Goal: Task Accomplishment & Management: Manage account settings

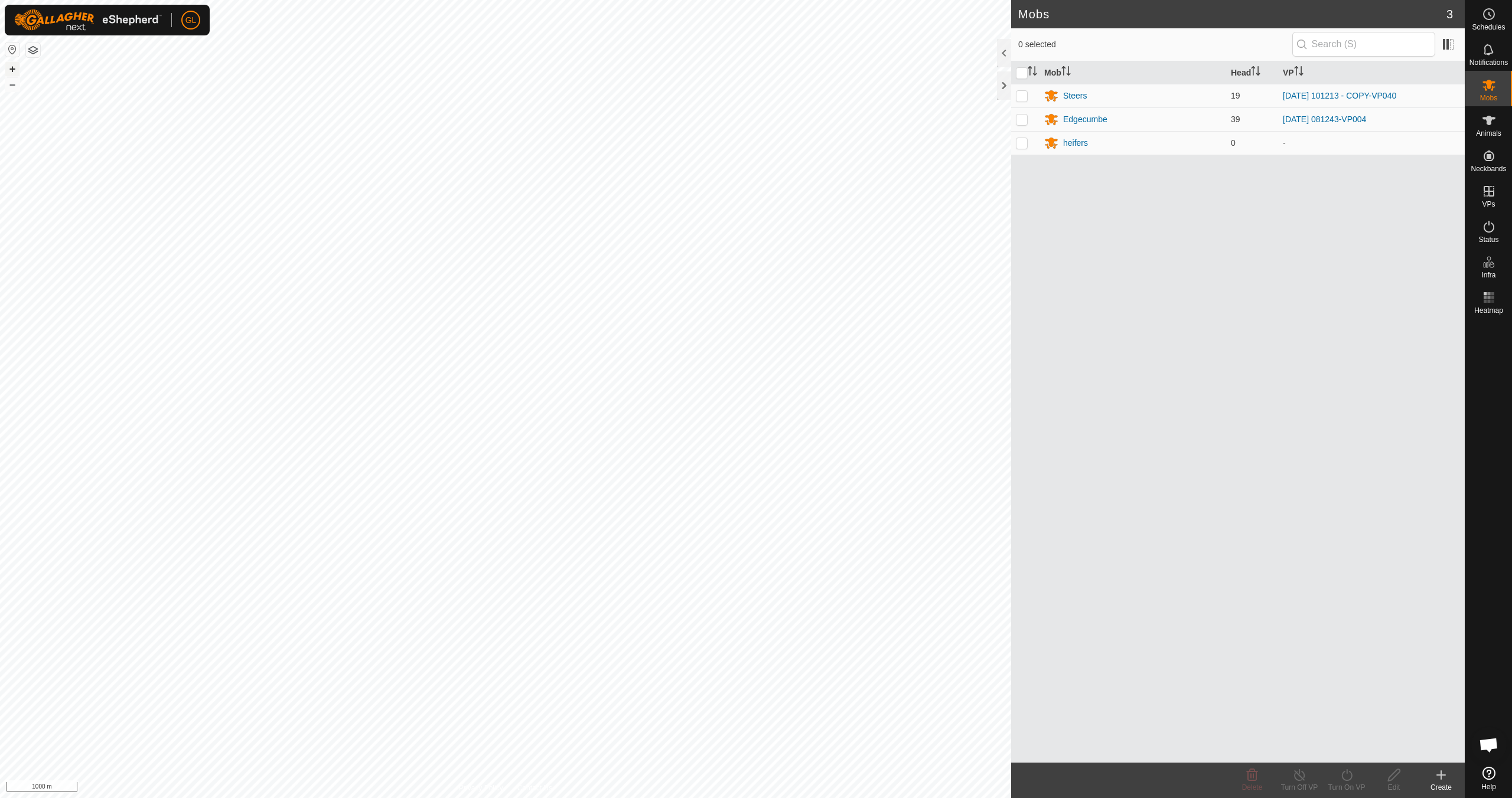
click at [8, 67] on button "+" at bounding box center [13, 69] width 14 height 14
click at [11, 67] on button "+" at bounding box center [13, 69] width 14 height 14
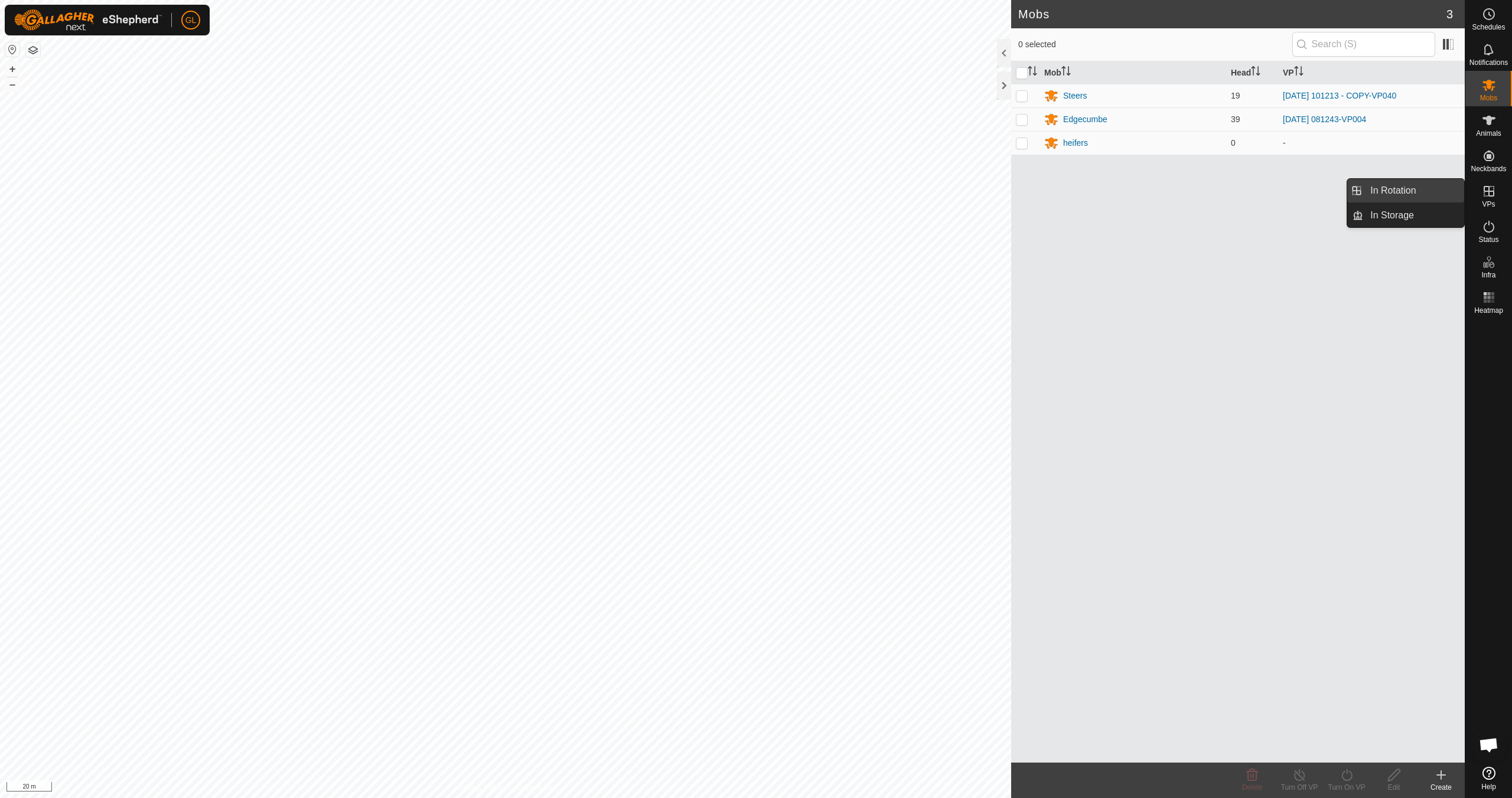
click at [1401, 191] on link "In Rotation" at bounding box center [1413, 190] width 101 height 23
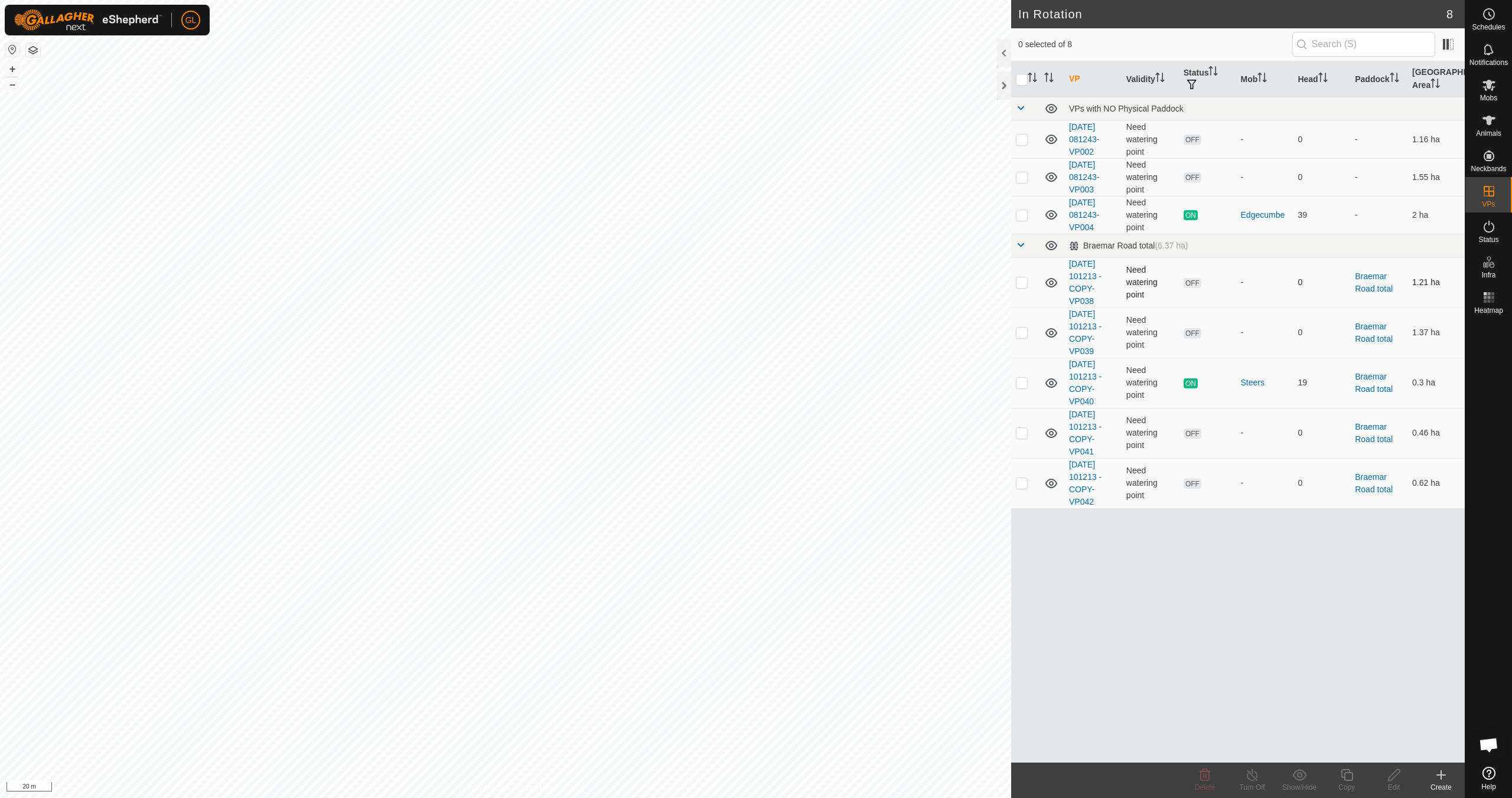
click at [1024, 285] on p-checkbox at bounding box center [1022, 282] width 12 height 10
click at [1218, 739] on div "VP Validity Status Mob Head Paddock Grazing Area VPs with NO Physical Paddock […" at bounding box center [1237, 412] width 453 height 702
click at [1206, 776] on icon at bounding box center [1205, 776] width 14 height 14
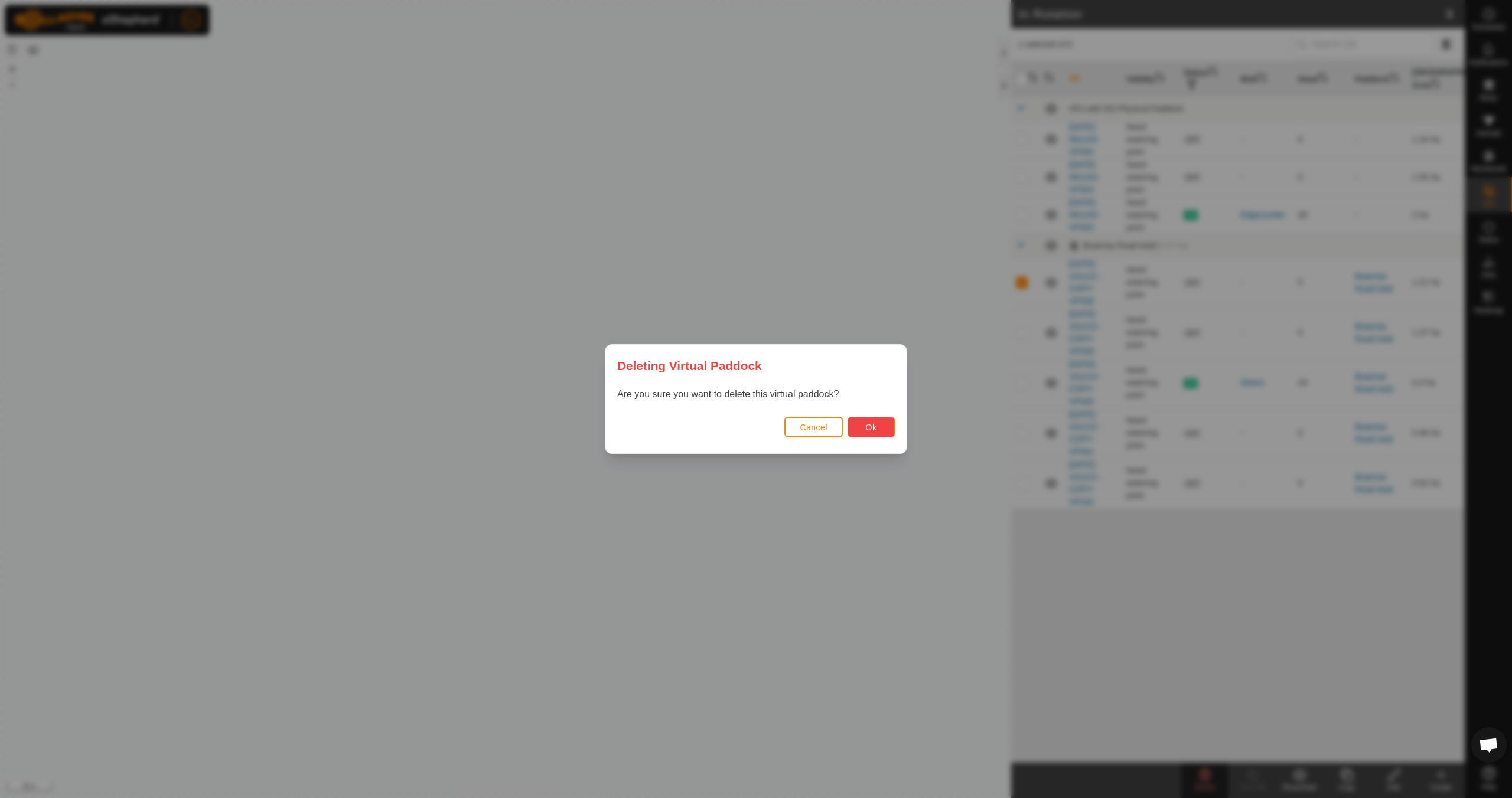
click at [877, 426] on button "Ok" at bounding box center [871, 426] width 48 height 21
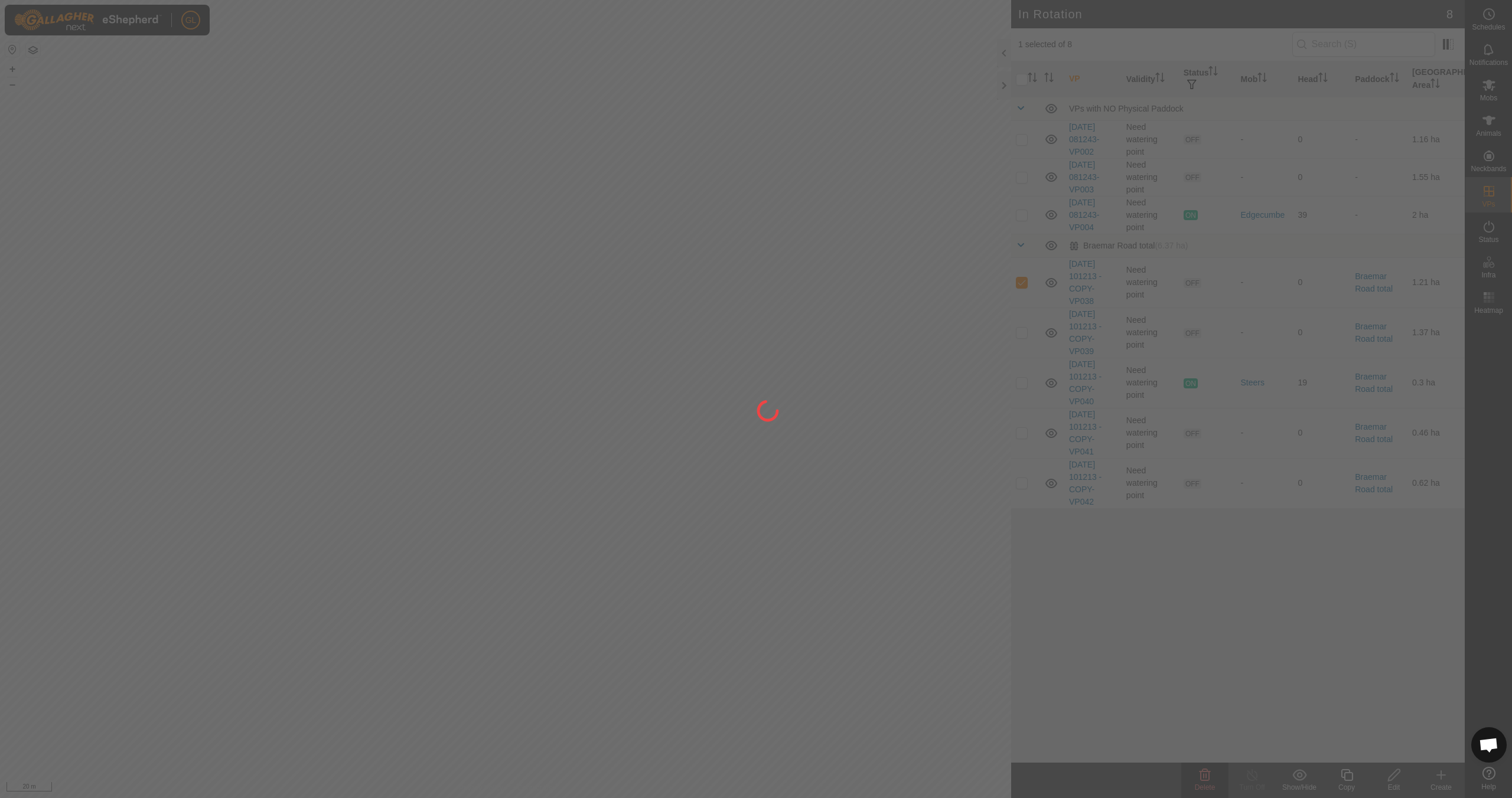
checkbox input "false"
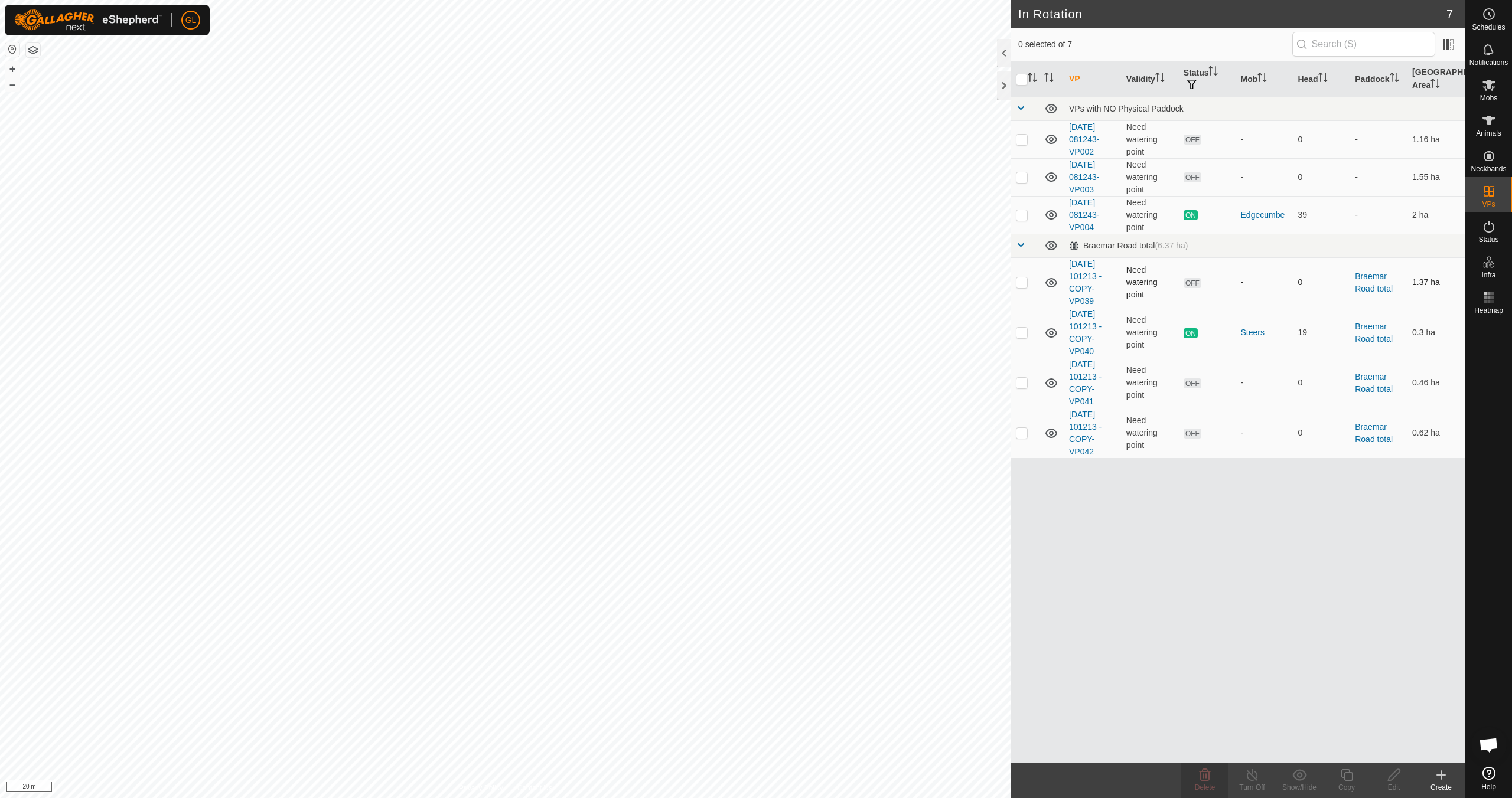
click at [1023, 285] on p-checkbox at bounding box center [1022, 282] width 12 height 10
checkbox input "true"
click at [1202, 781] on icon at bounding box center [1205, 775] width 11 height 12
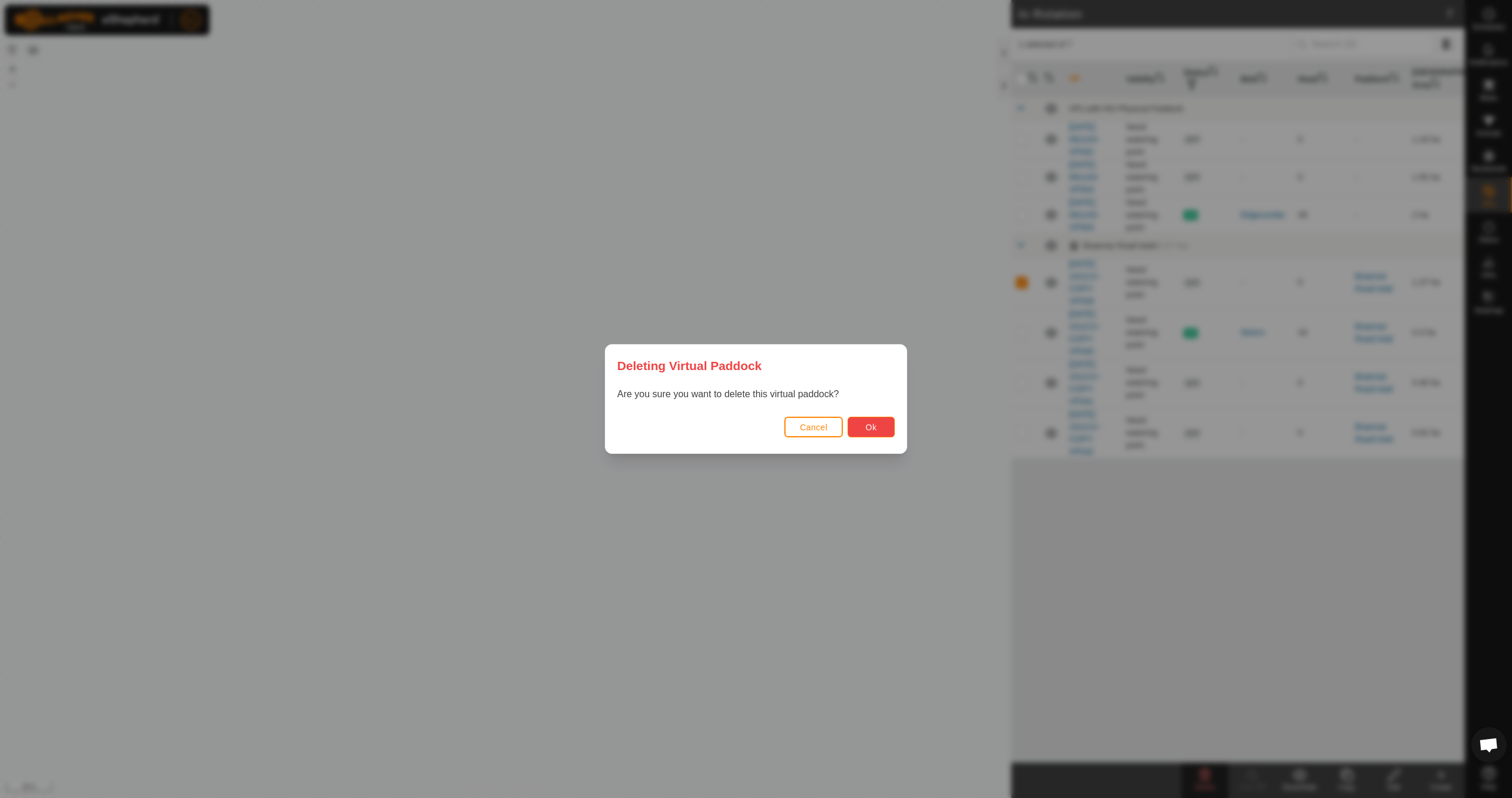
click at [875, 429] on span "Ok" at bounding box center [871, 427] width 11 height 10
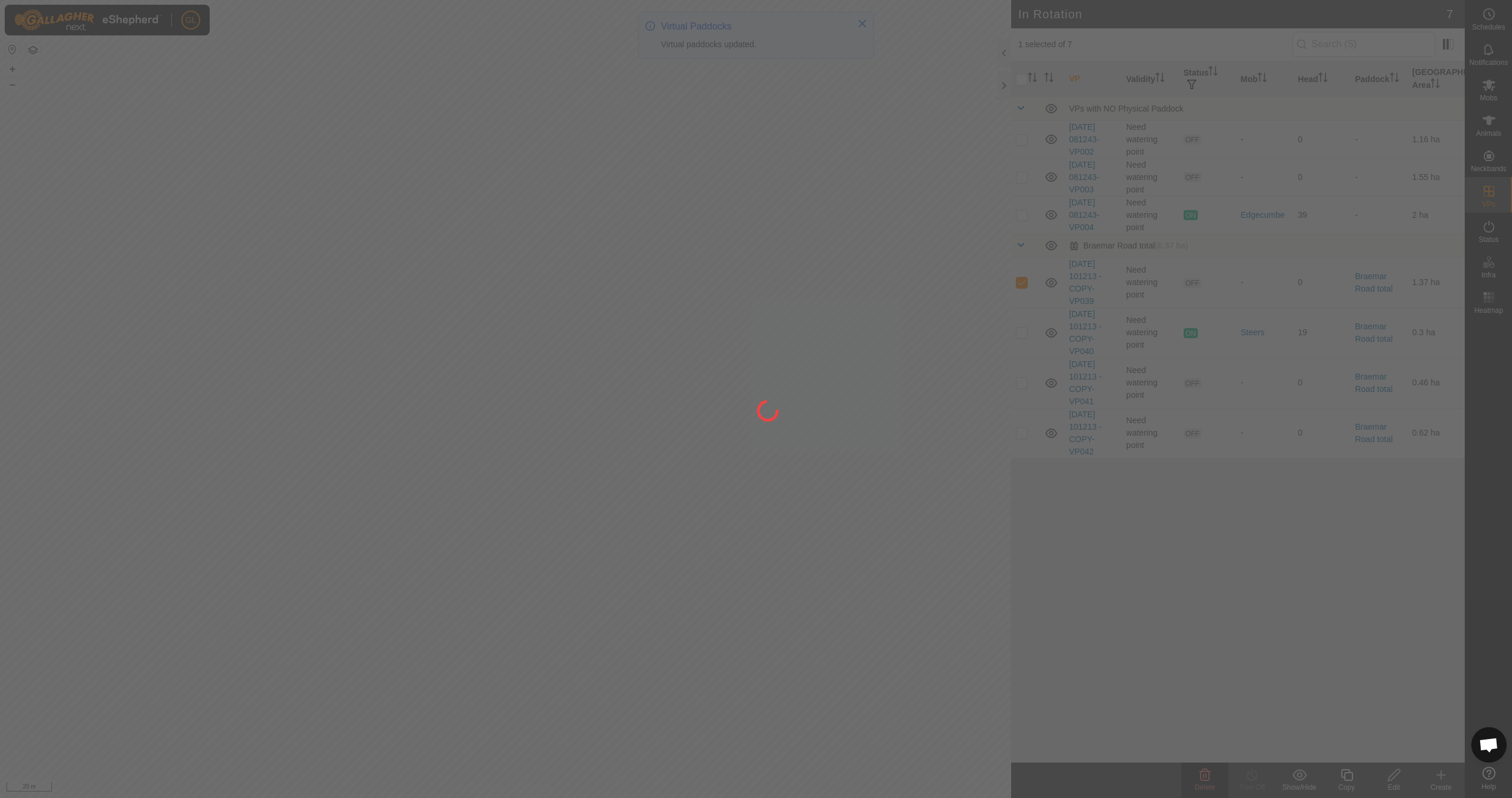
checkbox input "false"
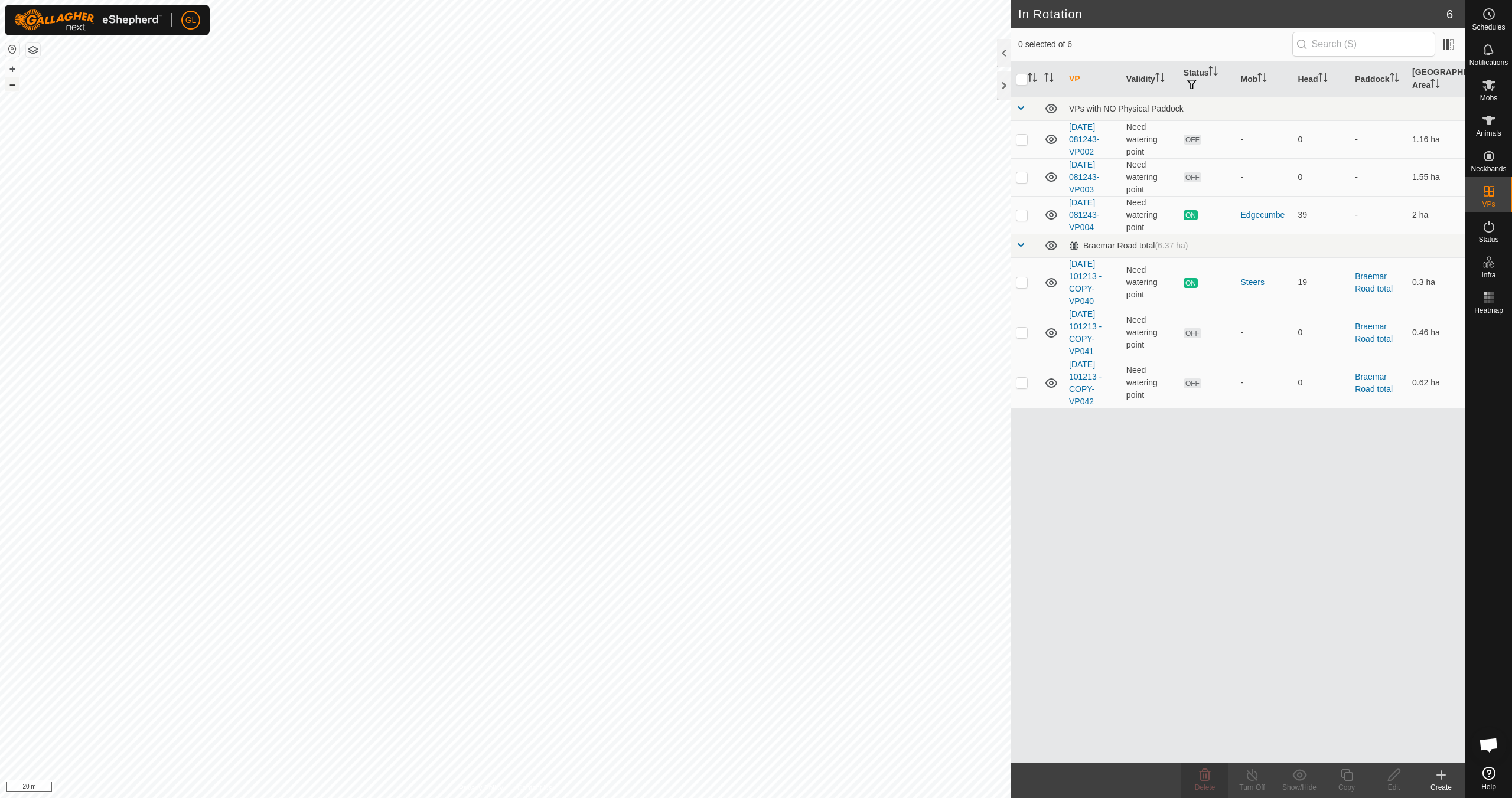
click at [16, 85] on button "–" at bounding box center [13, 84] width 14 height 14
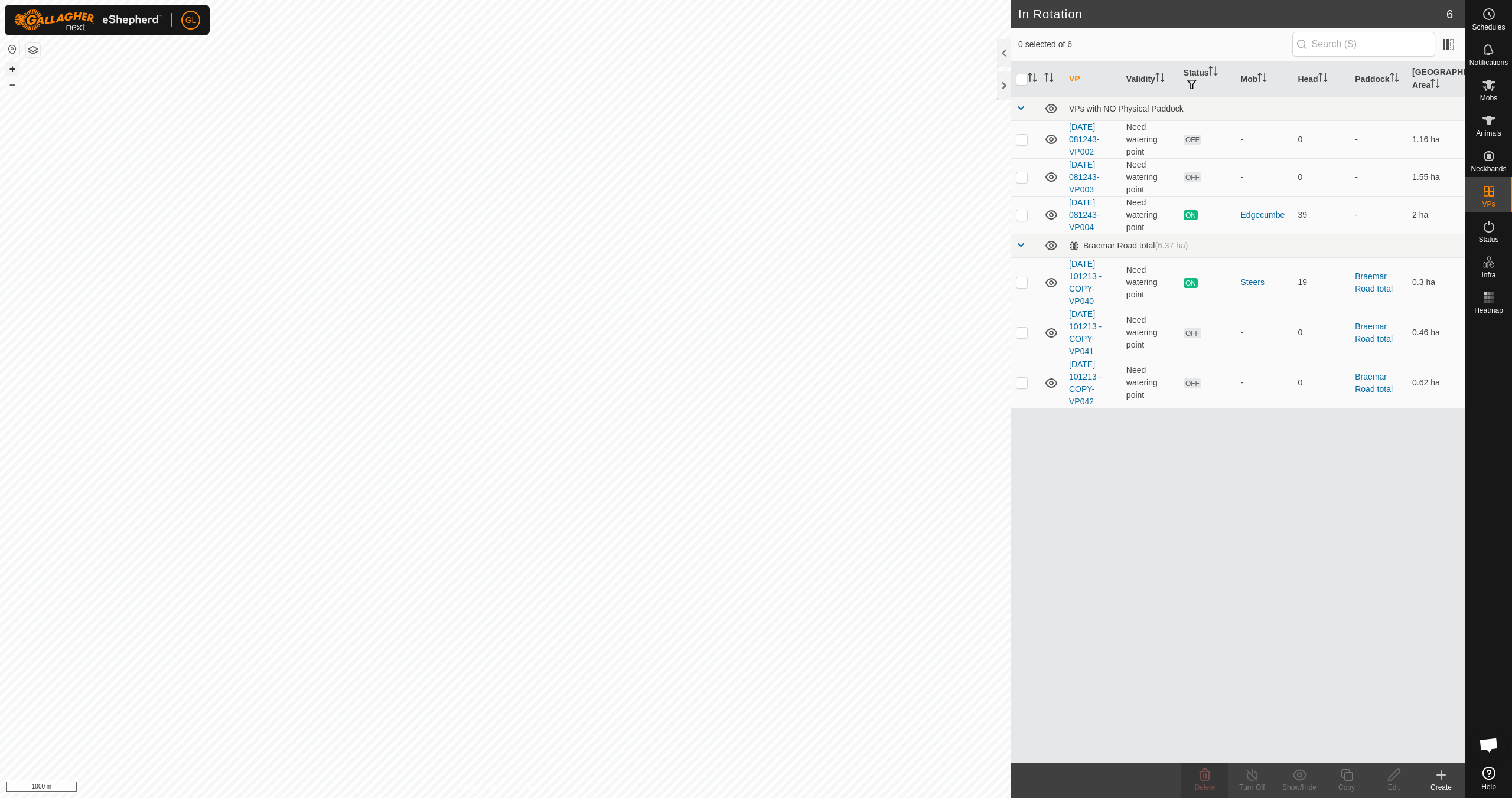
click at [10, 71] on button "+" at bounding box center [13, 69] width 14 height 14
click at [1021, 142] on p-checkbox at bounding box center [1022, 139] width 12 height 10
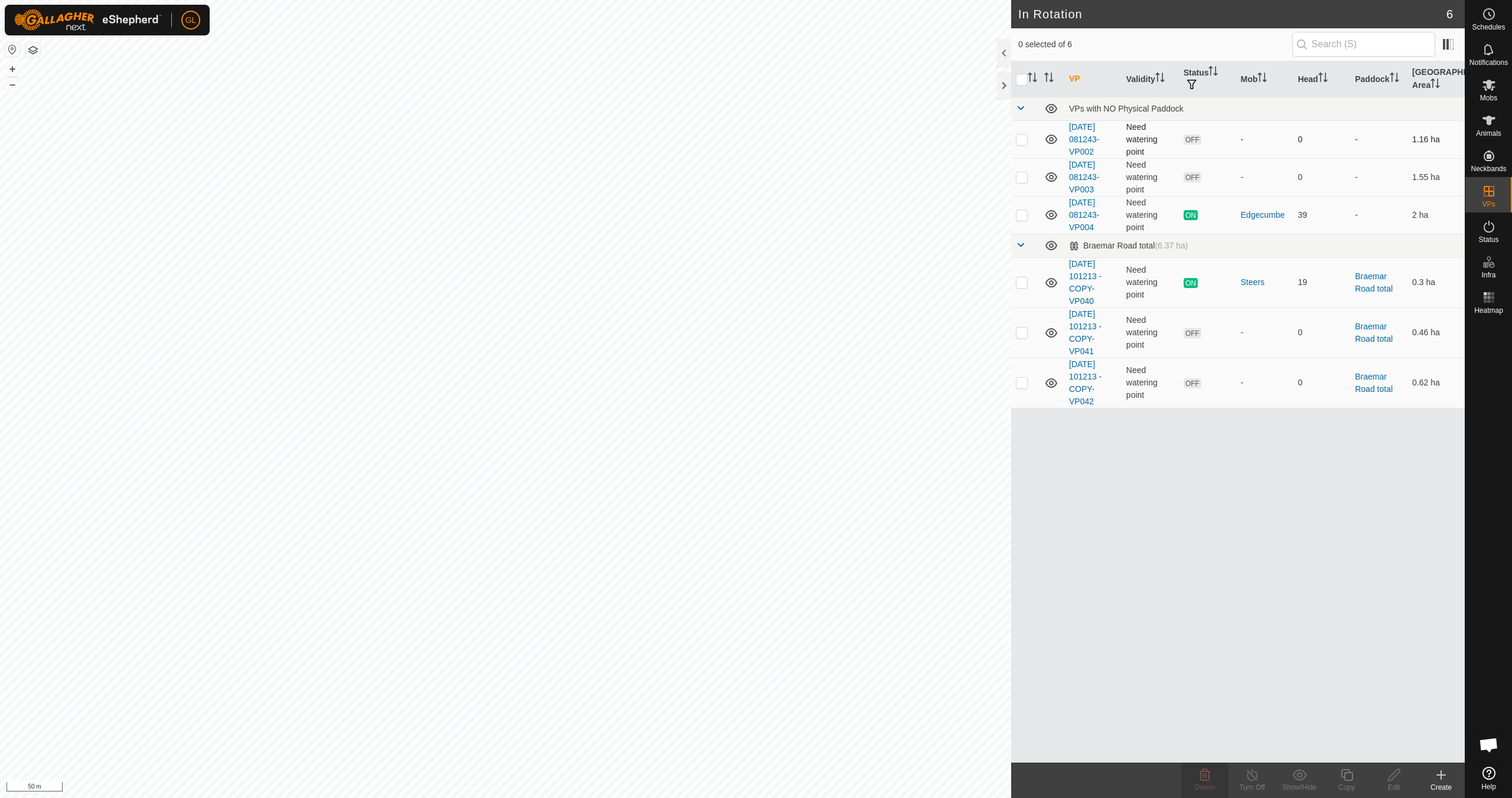
checkbox input "true"
click at [1024, 175] on p-checkbox at bounding box center [1022, 177] width 12 height 10
checkbox input "true"
click at [1208, 783] on div "Delete" at bounding box center [1205, 788] width 48 height 11
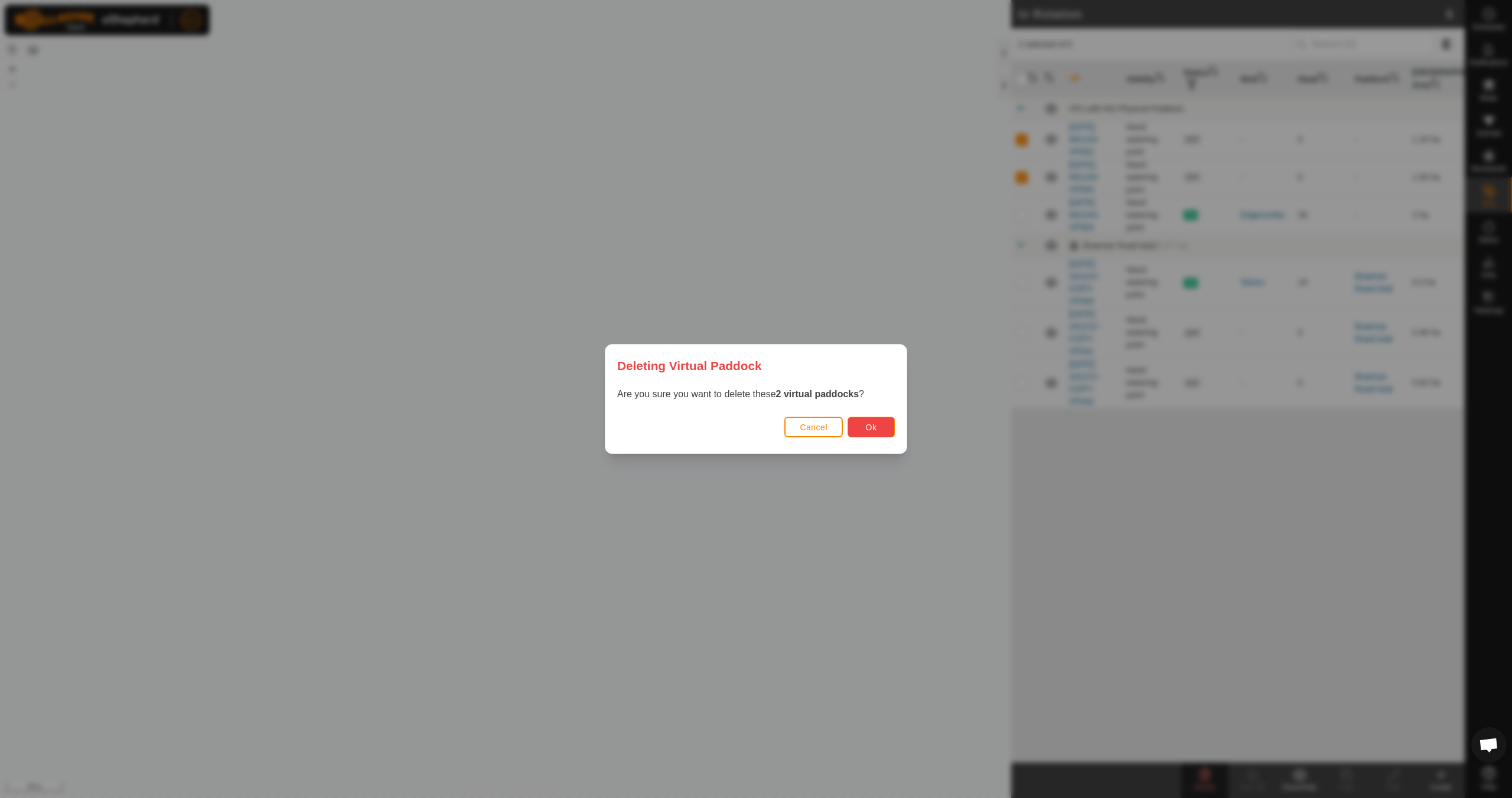
click at [872, 428] on span "Ok" at bounding box center [871, 427] width 11 height 10
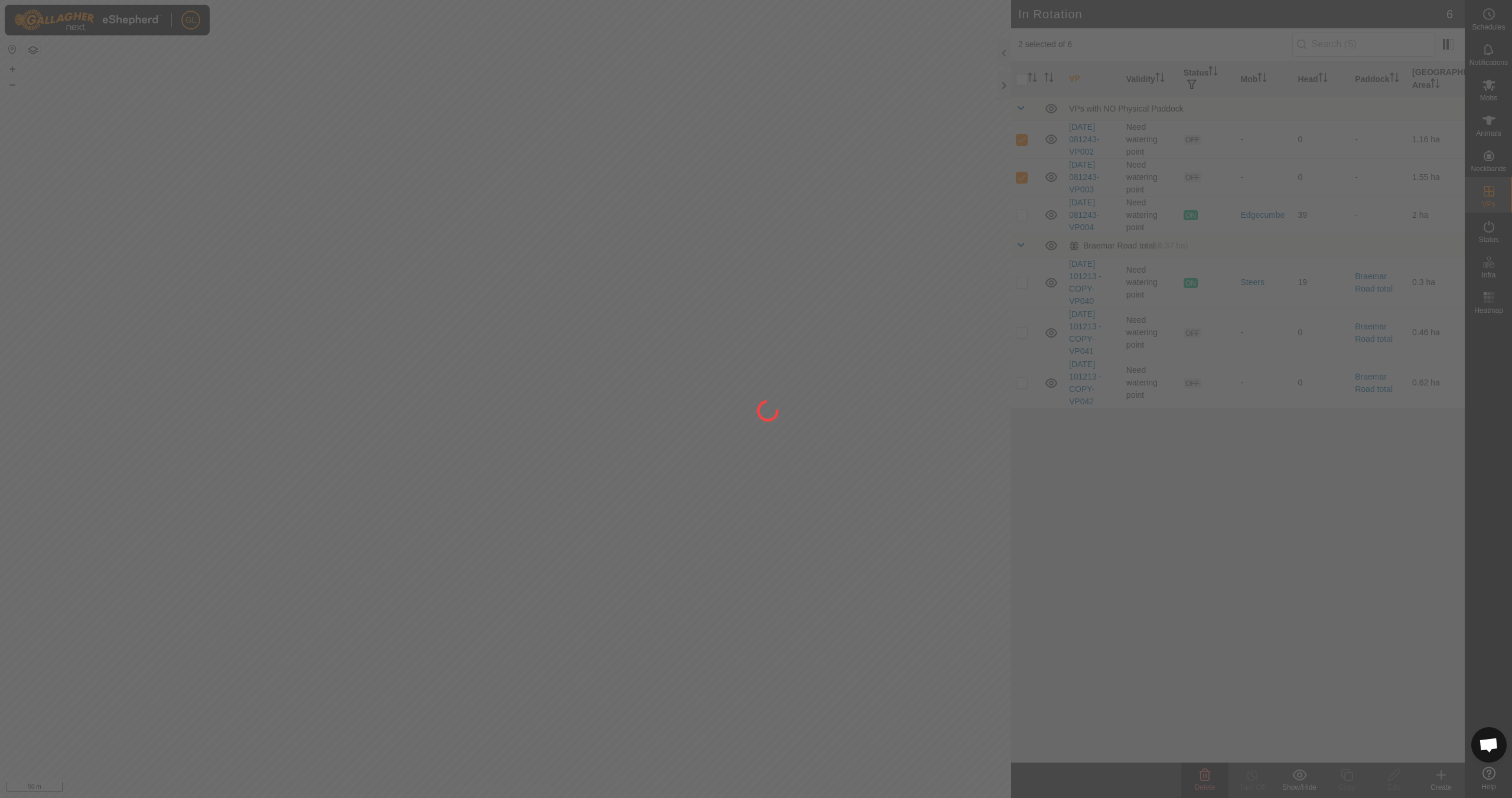
checkbox input "false"
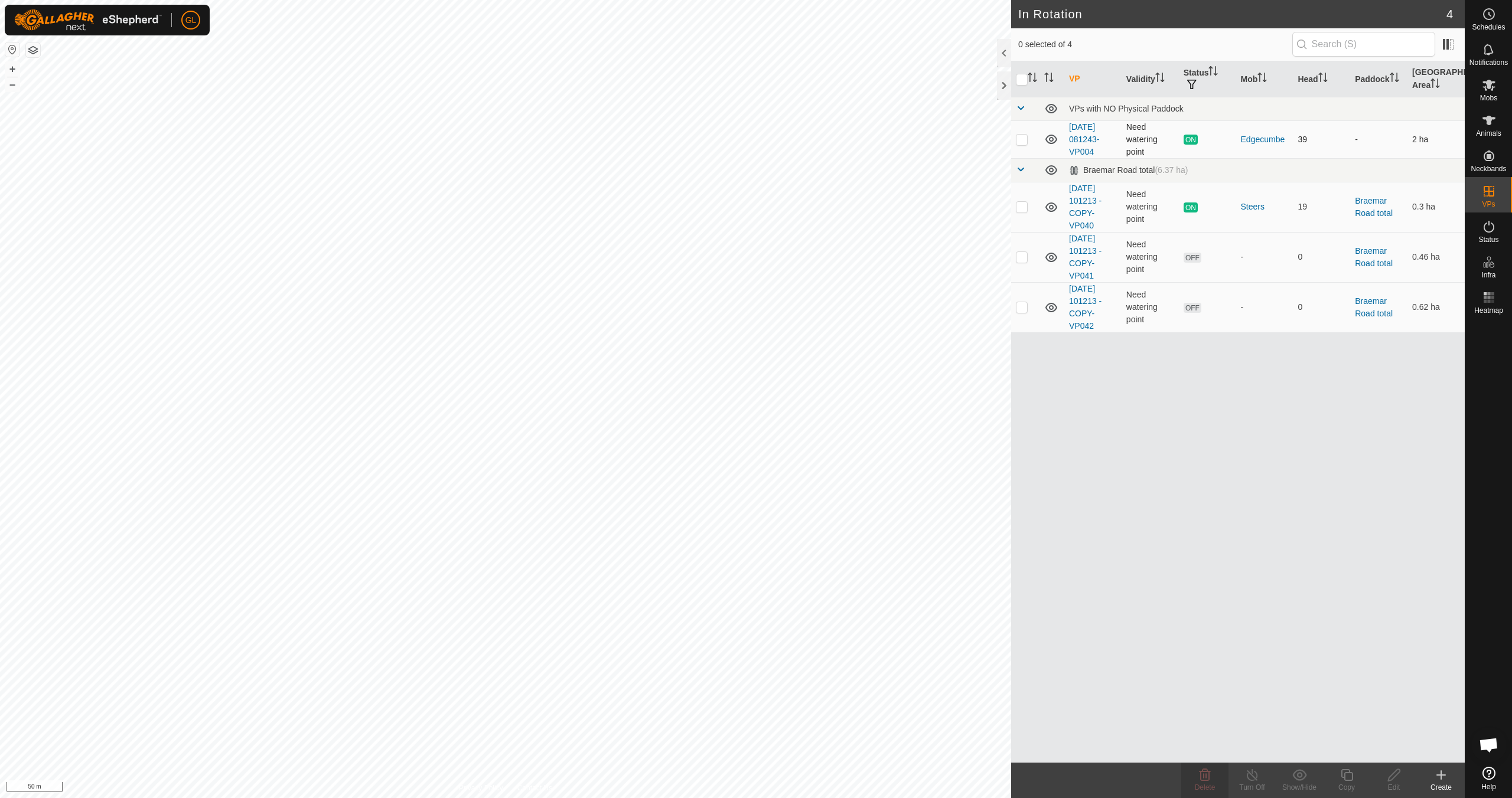
click at [1019, 138] on p-checkbox at bounding box center [1022, 139] width 12 height 10
checkbox input "true"
click at [1348, 781] on icon at bounding box center [1347, 776] width 14 height 14
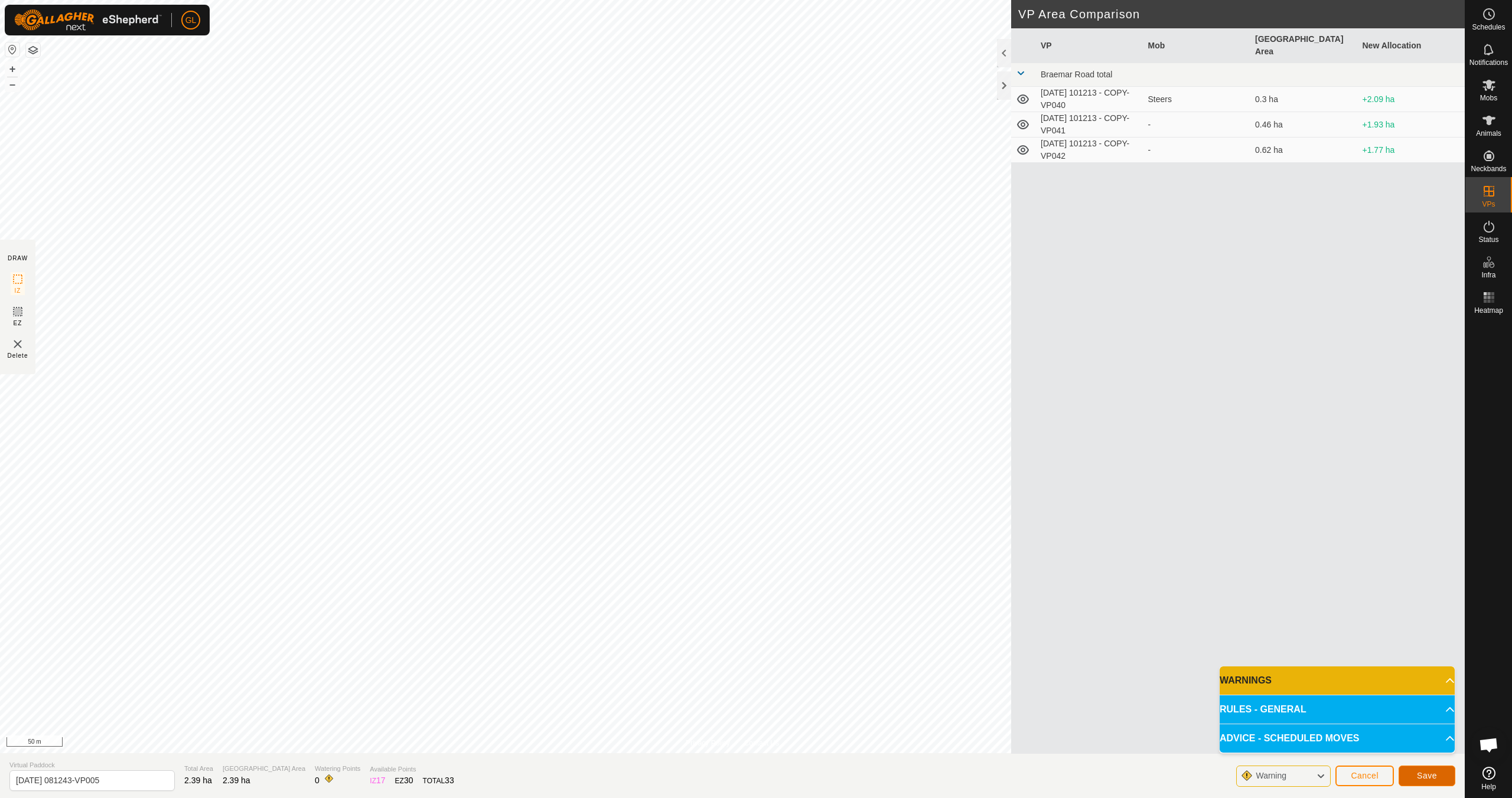
click at [1412, 776] on button "Save" at bounding box center [1427, 776] width 57 height 21
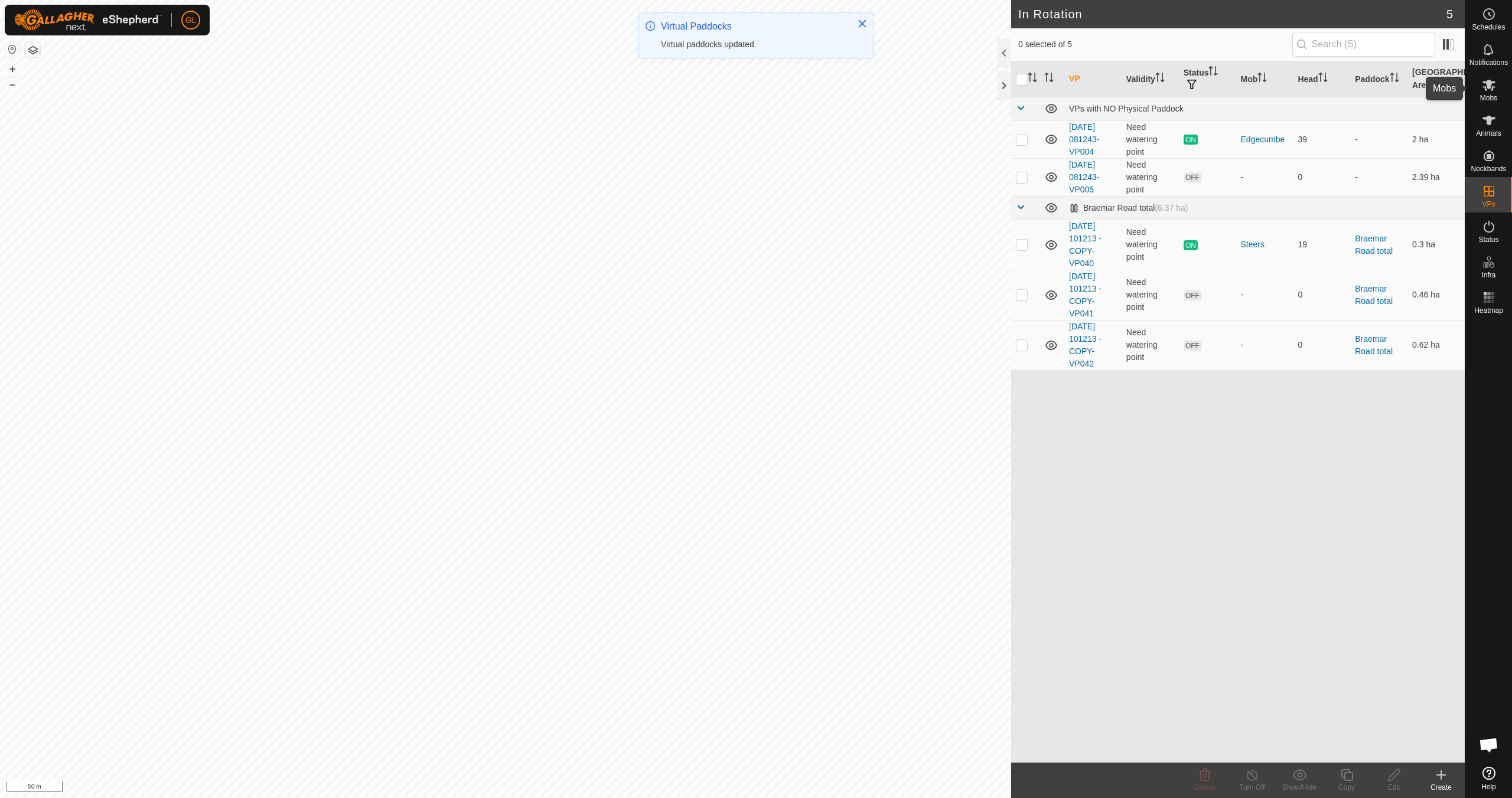
click at [1488, 85] on icon at bounding box center [1489, 85] width 13 height 11
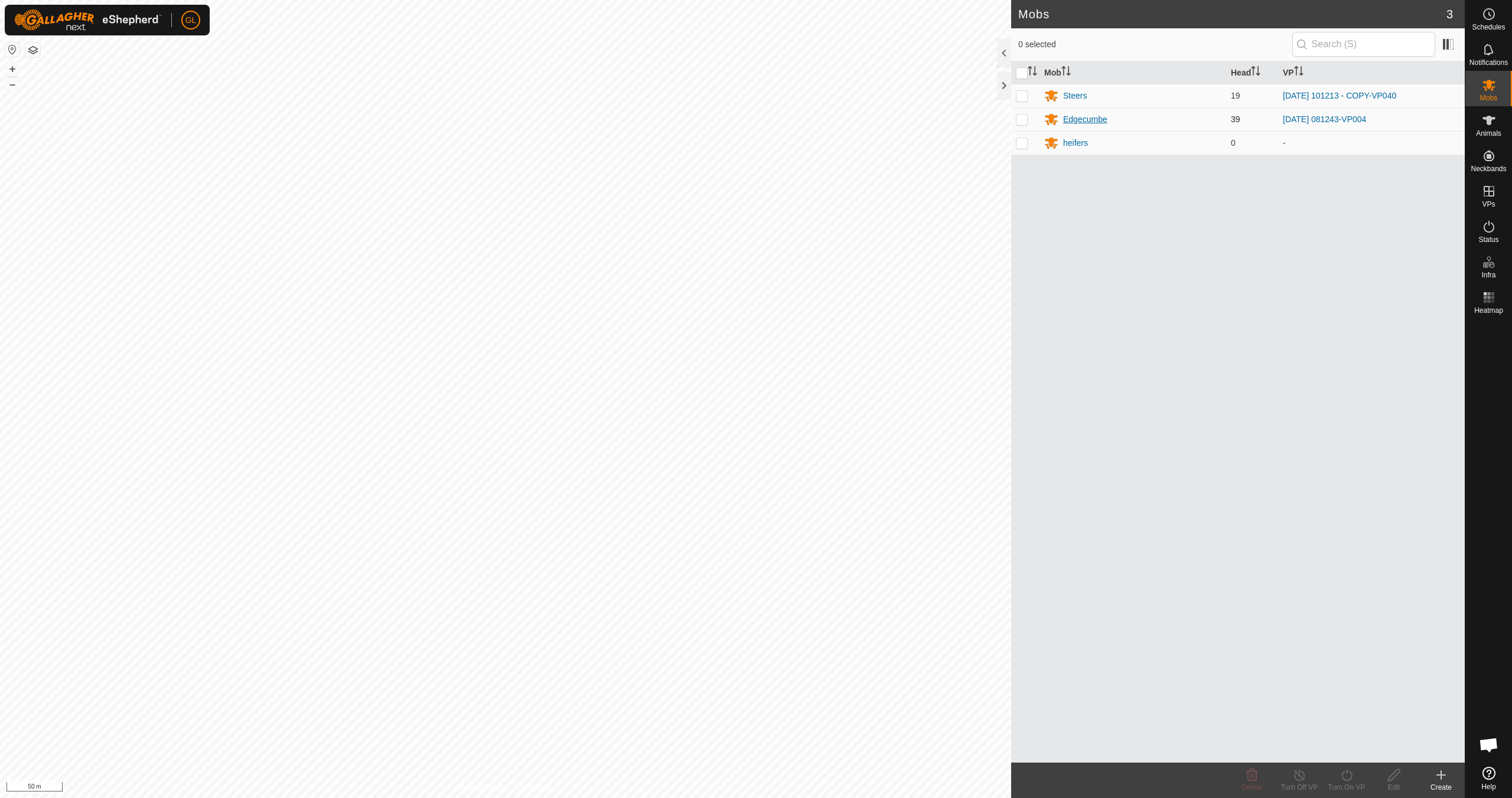
click at [1082, 118] on div "Edgecumbe" at bounding box center [1085, 119] width 44 height 13
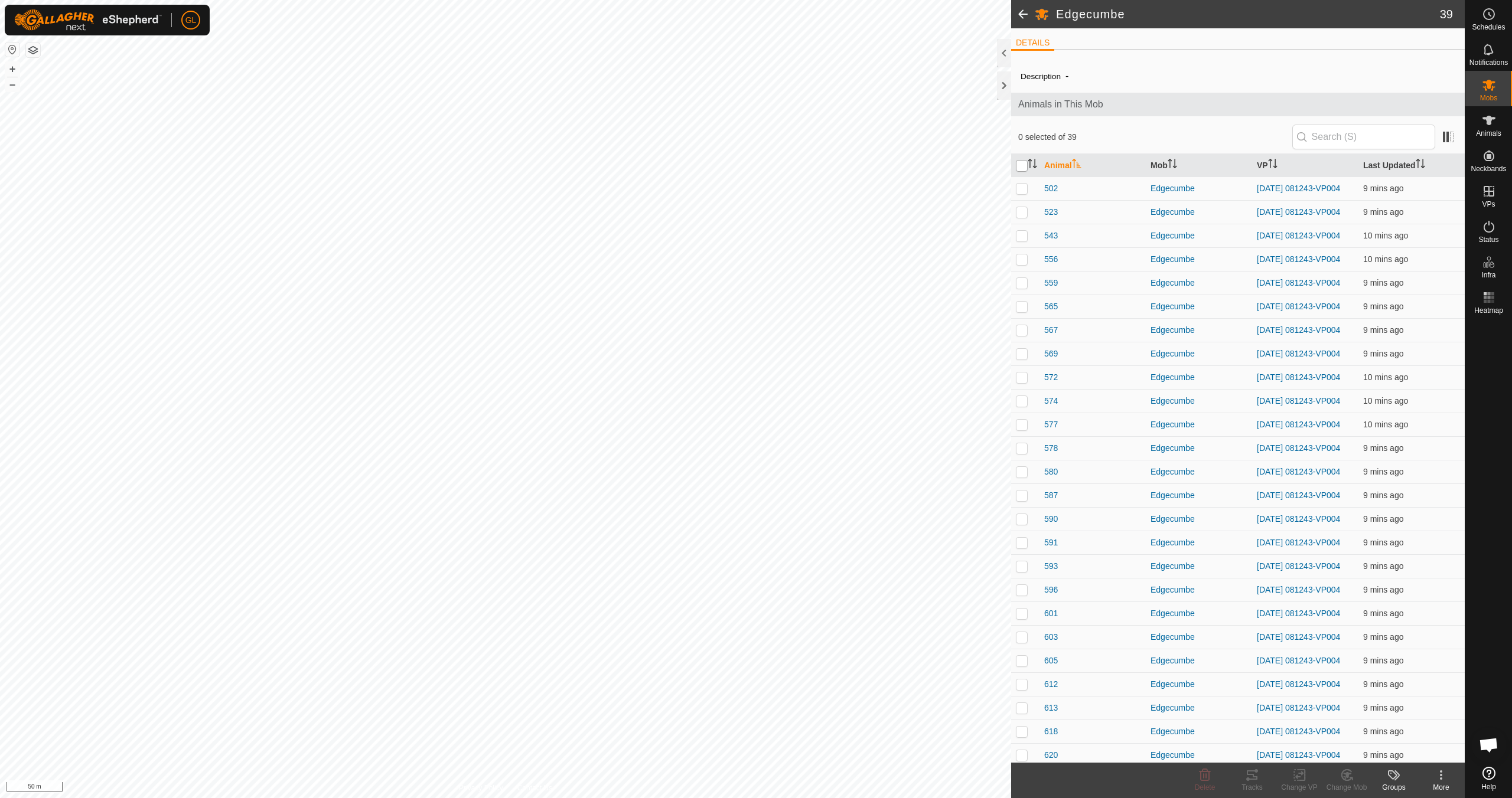
click at [1021, 163] on input "checkbox" at bounding box center [1022, 165] width 12 height 12
checkbox input "true"
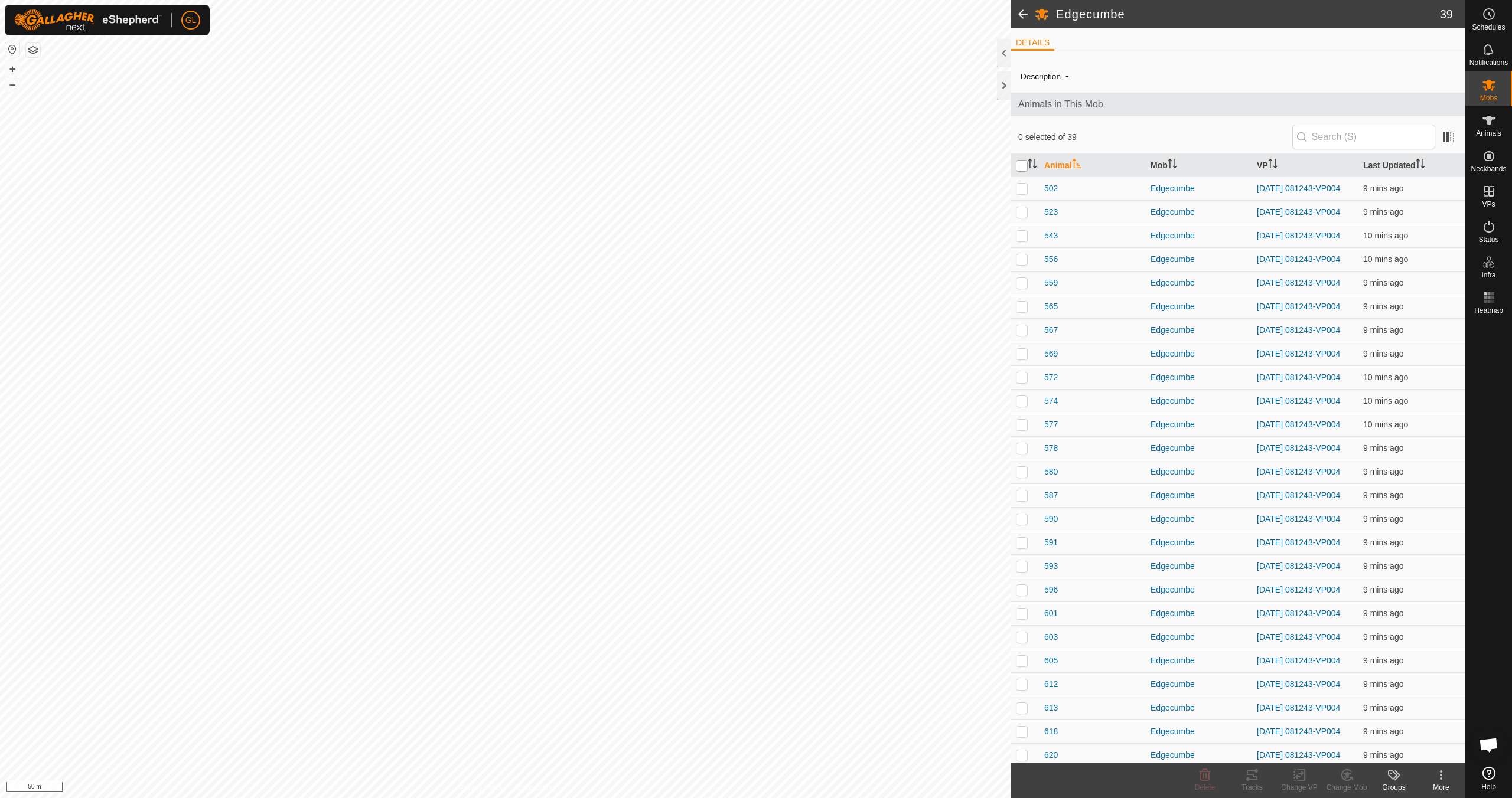
checkbox input "true"
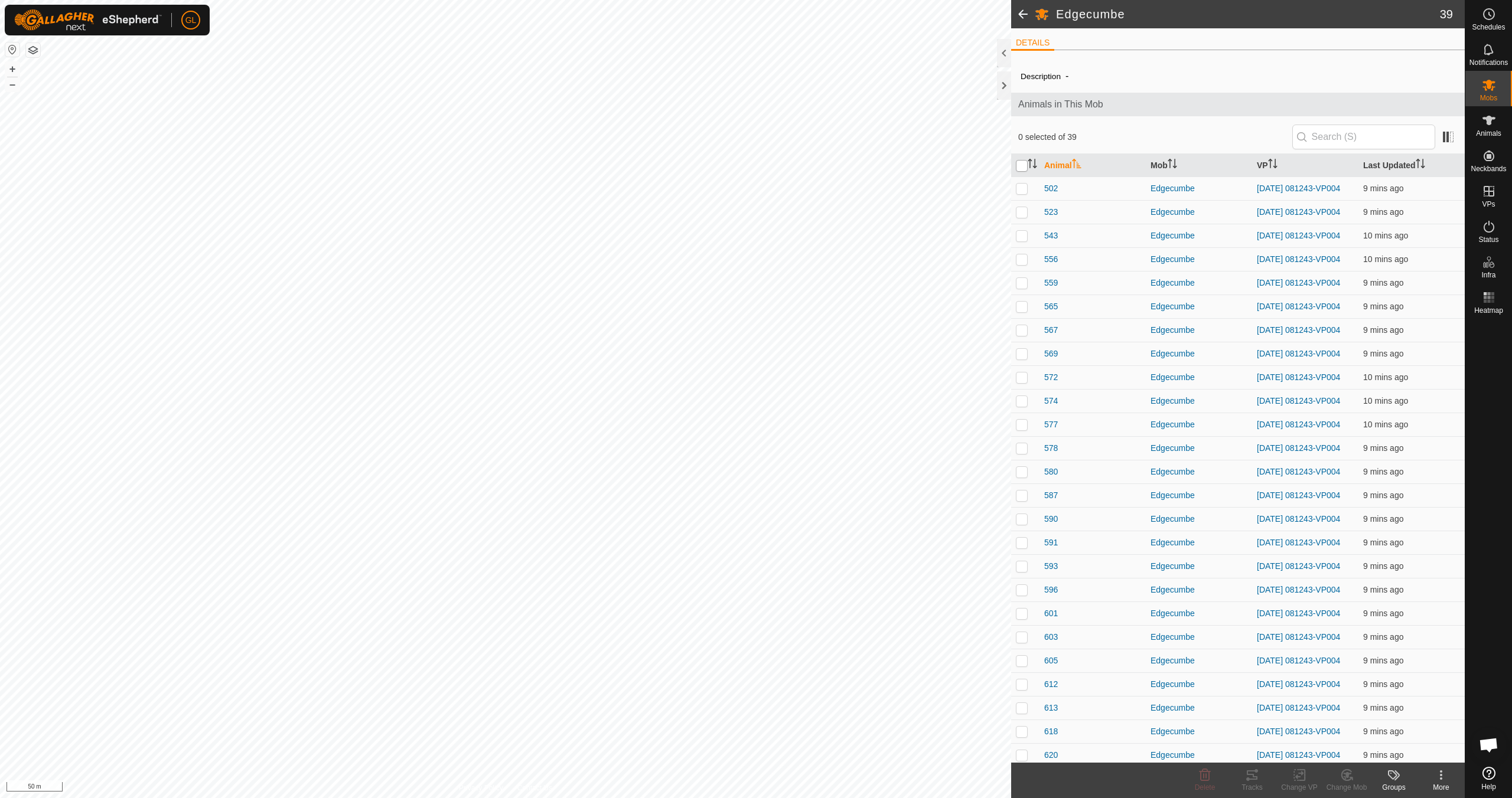
checkbox input "true"
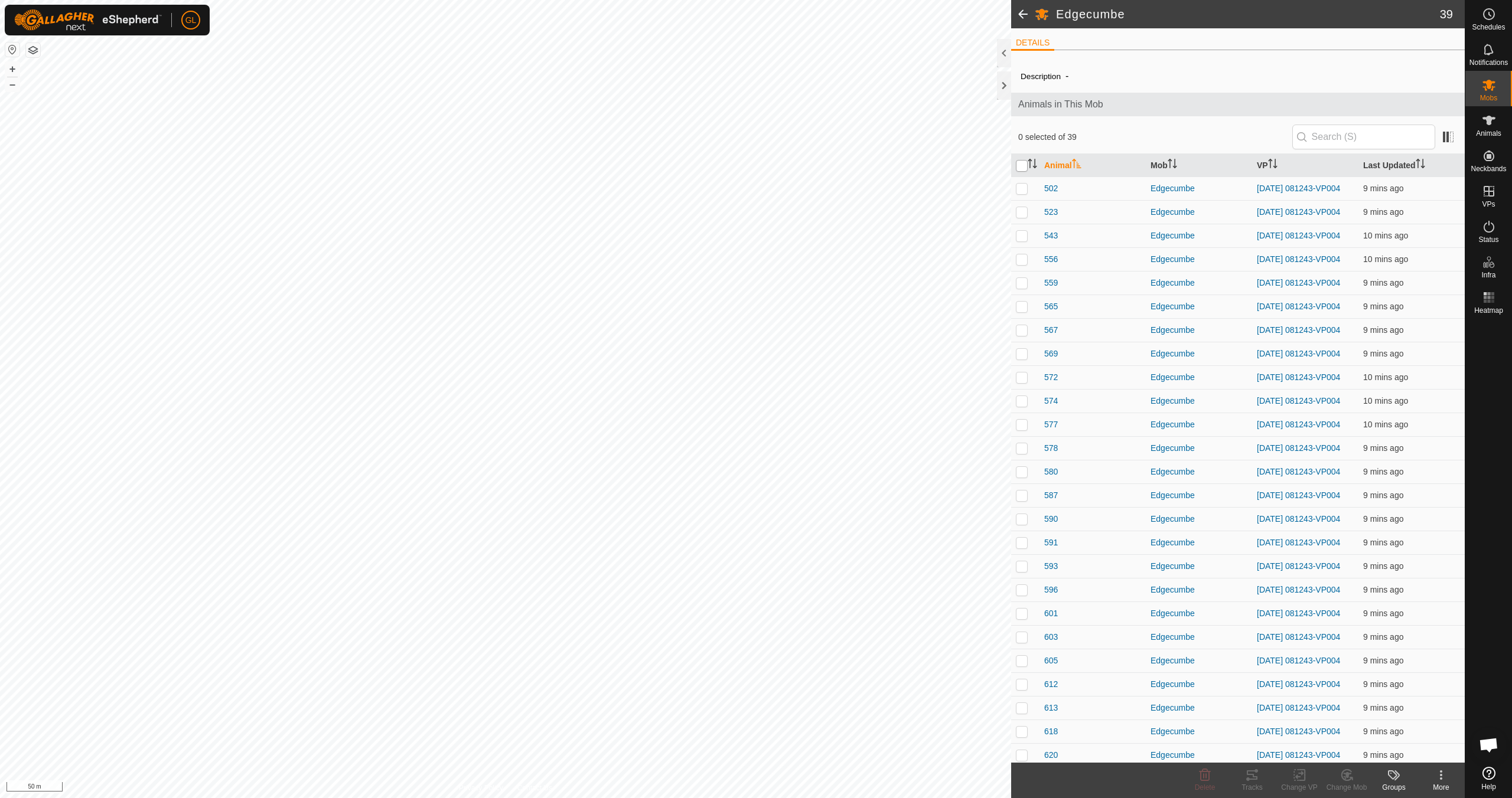
checkbox input "true"
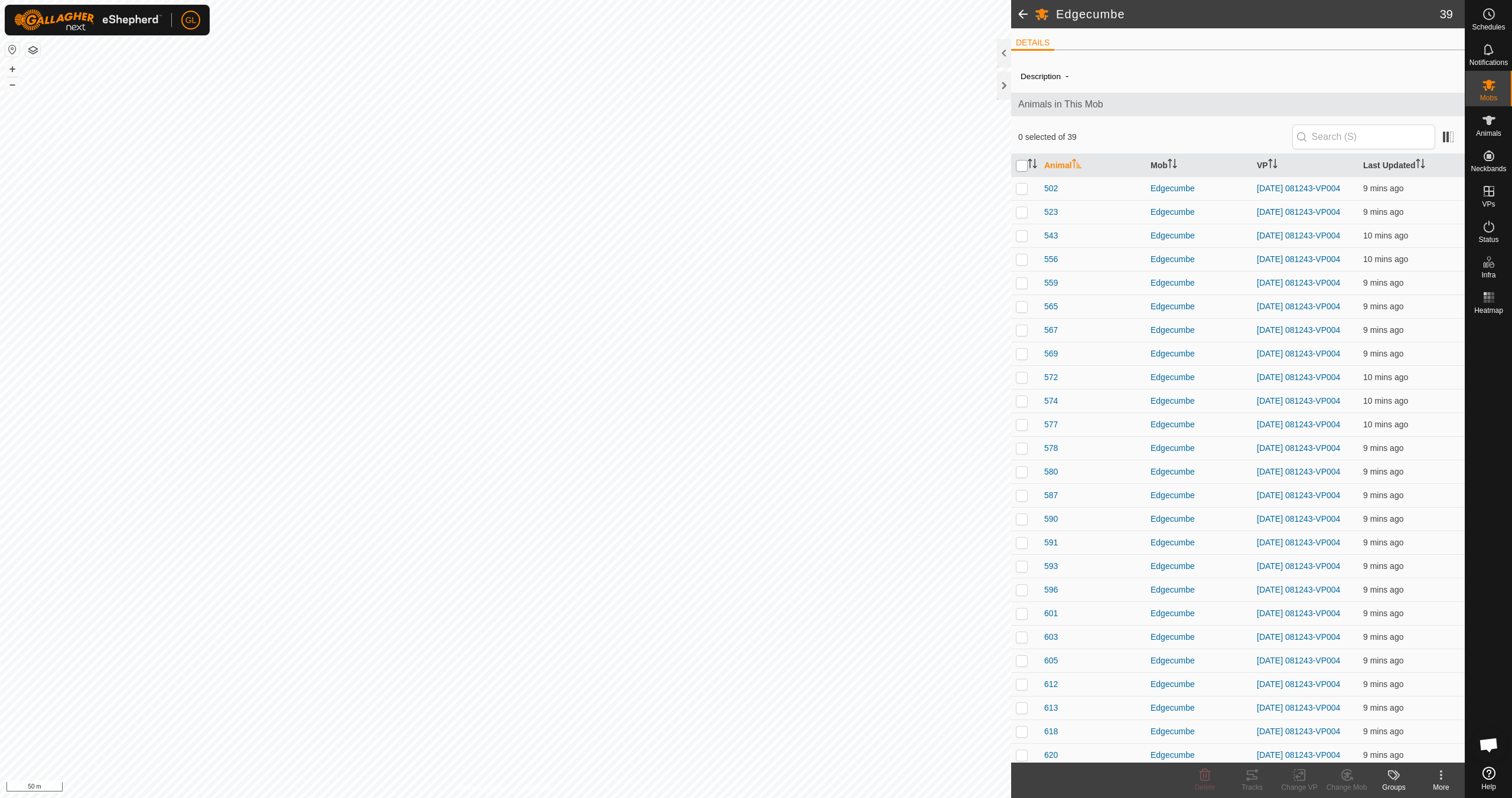
checkbox input "true"
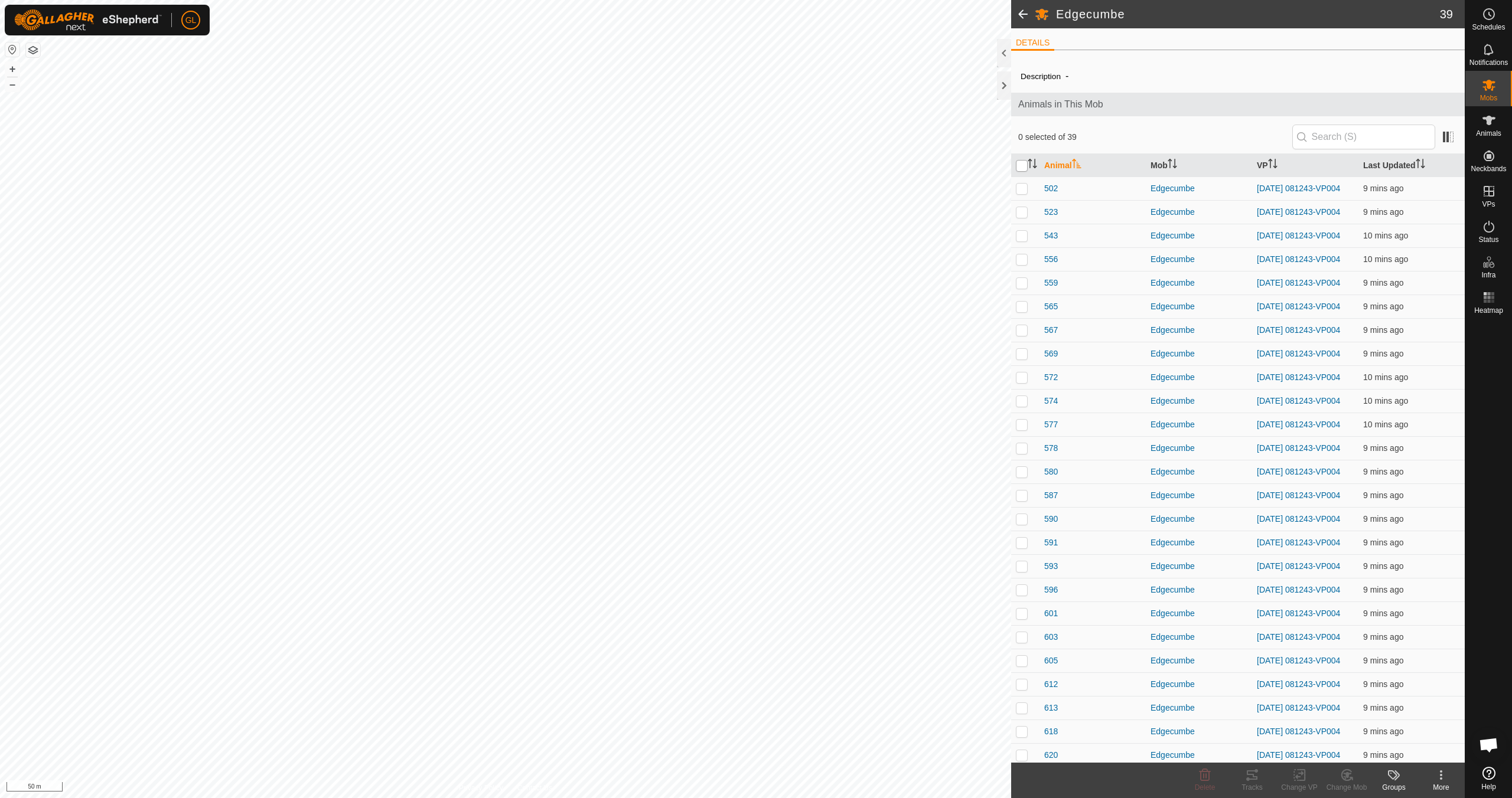
checkbox input "true"
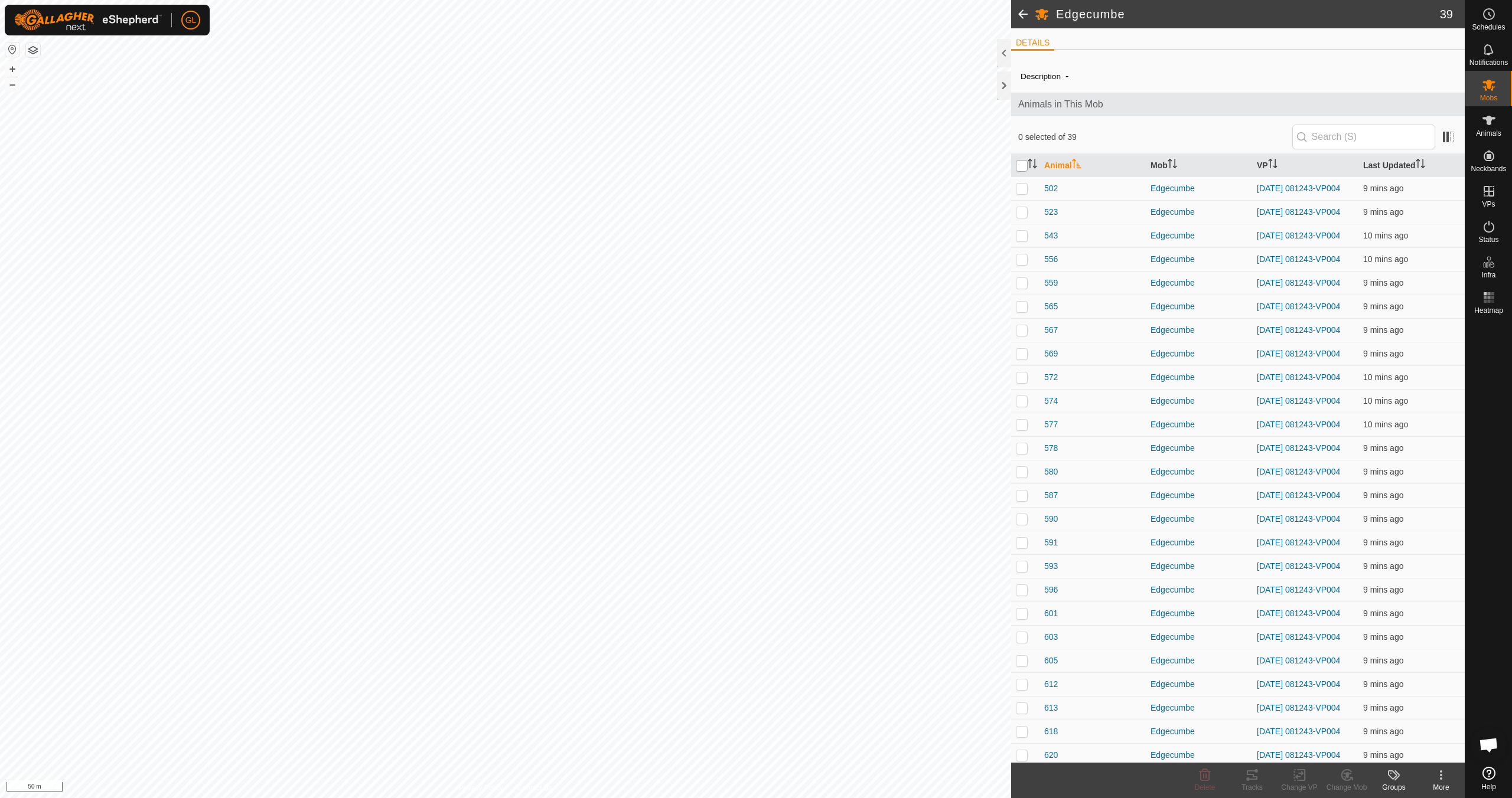
checkbox input "true"
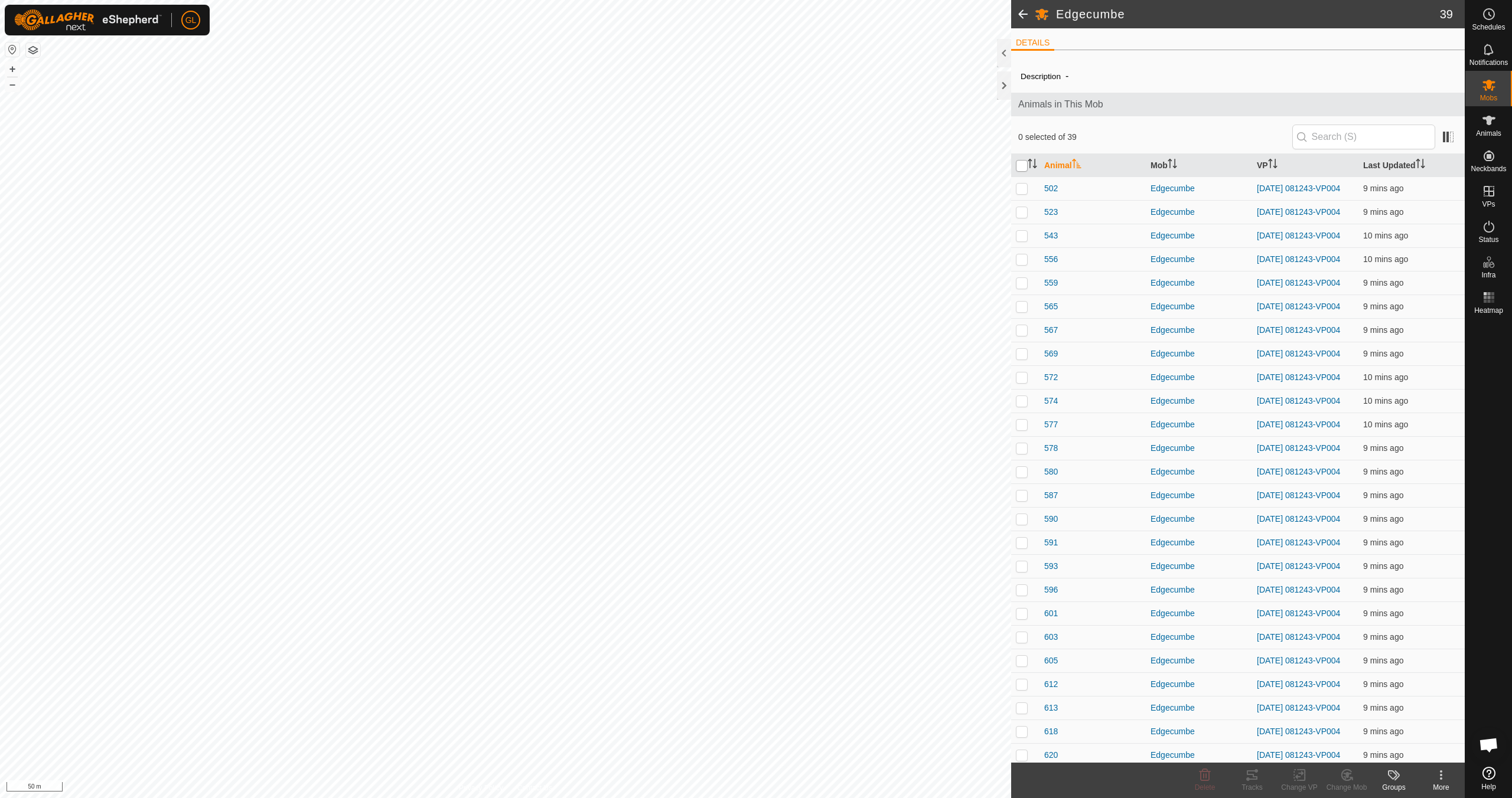
checkbox input "true"
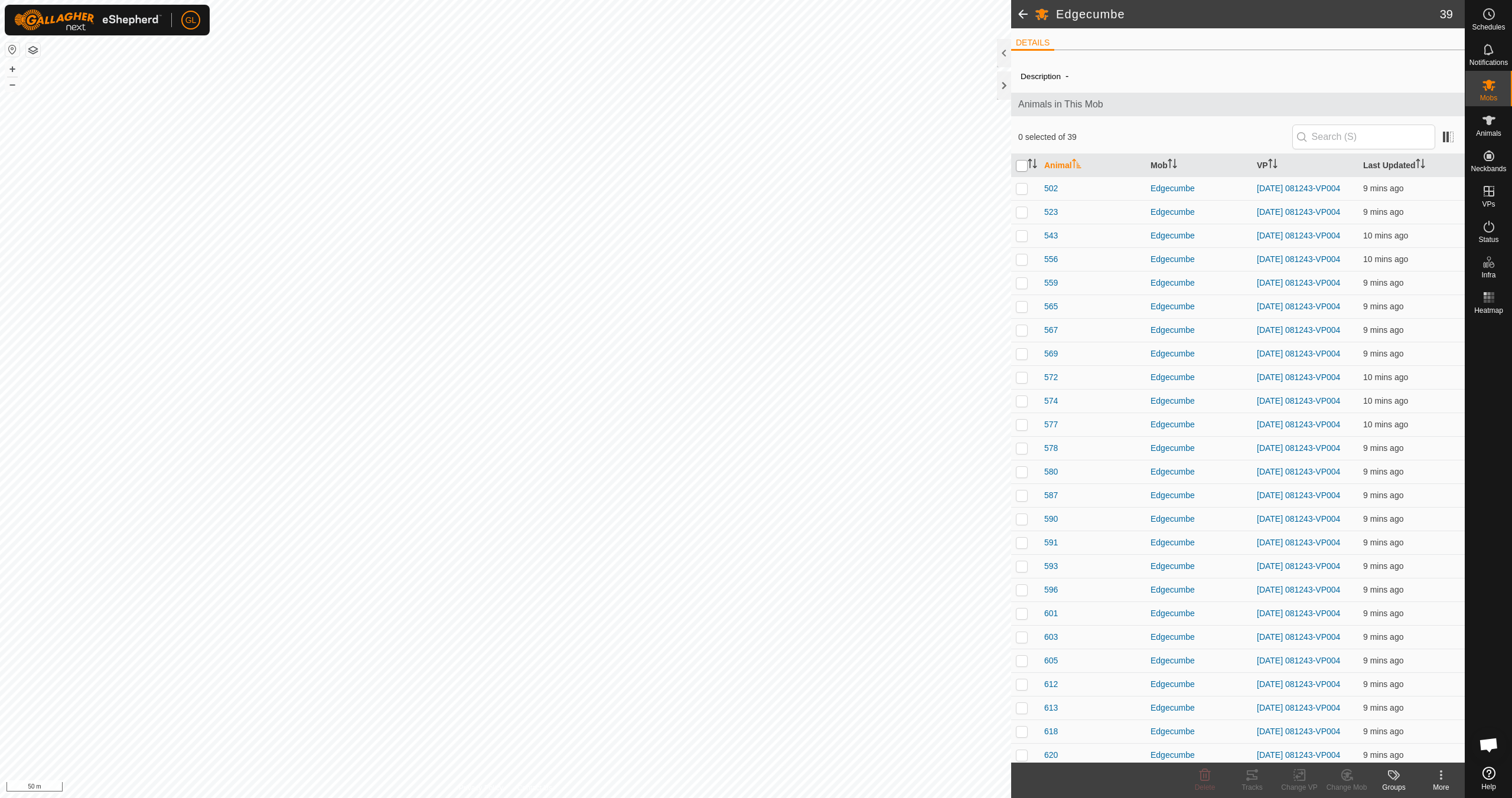
checkbox input "true"
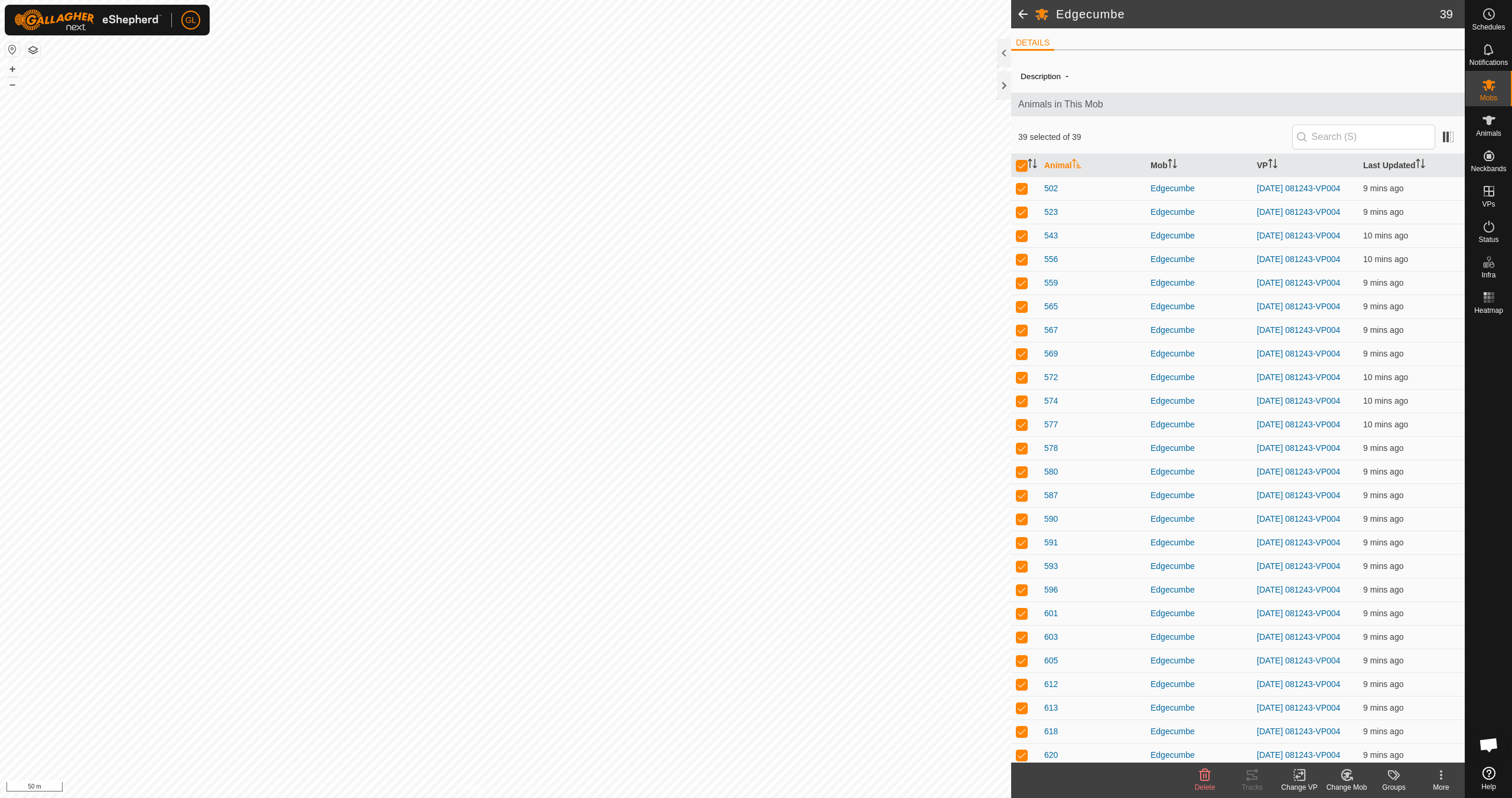
click at [1297, 776] on icon at bounding box center [1299, 776] width 14 height 14
click at [1318, 721] on link "Choose VP..." at bounding box center [1335, 724] width 117 height 23
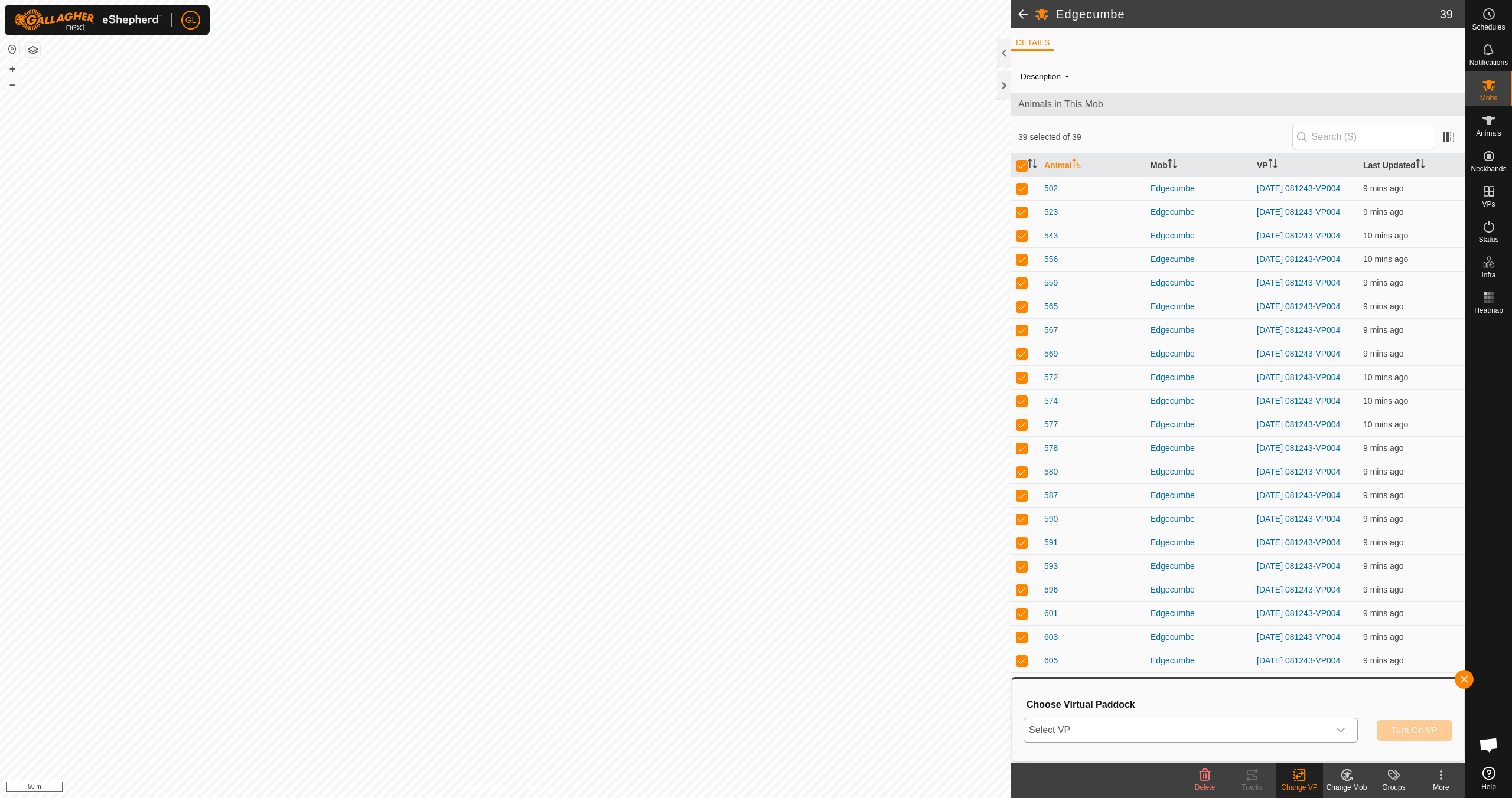
click at [1342, 731] on icon "dropdown trigger" at bounding box center [1341, 730] width 8 height 4
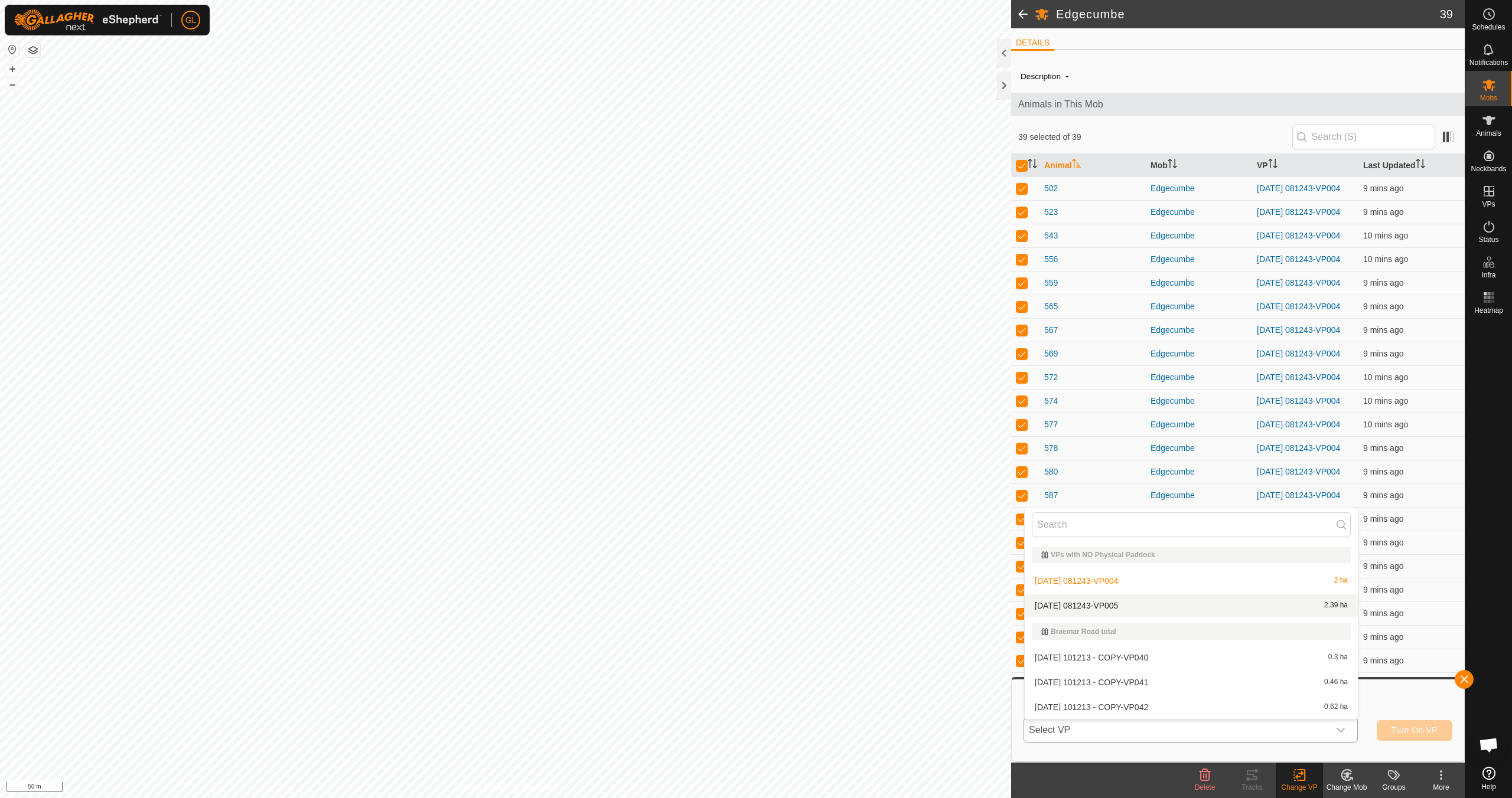
click at [1233, 609] on li "[DATE] 081243-VP005 2.39 ha" at bounding box center [1191, 606] width 333 height 23
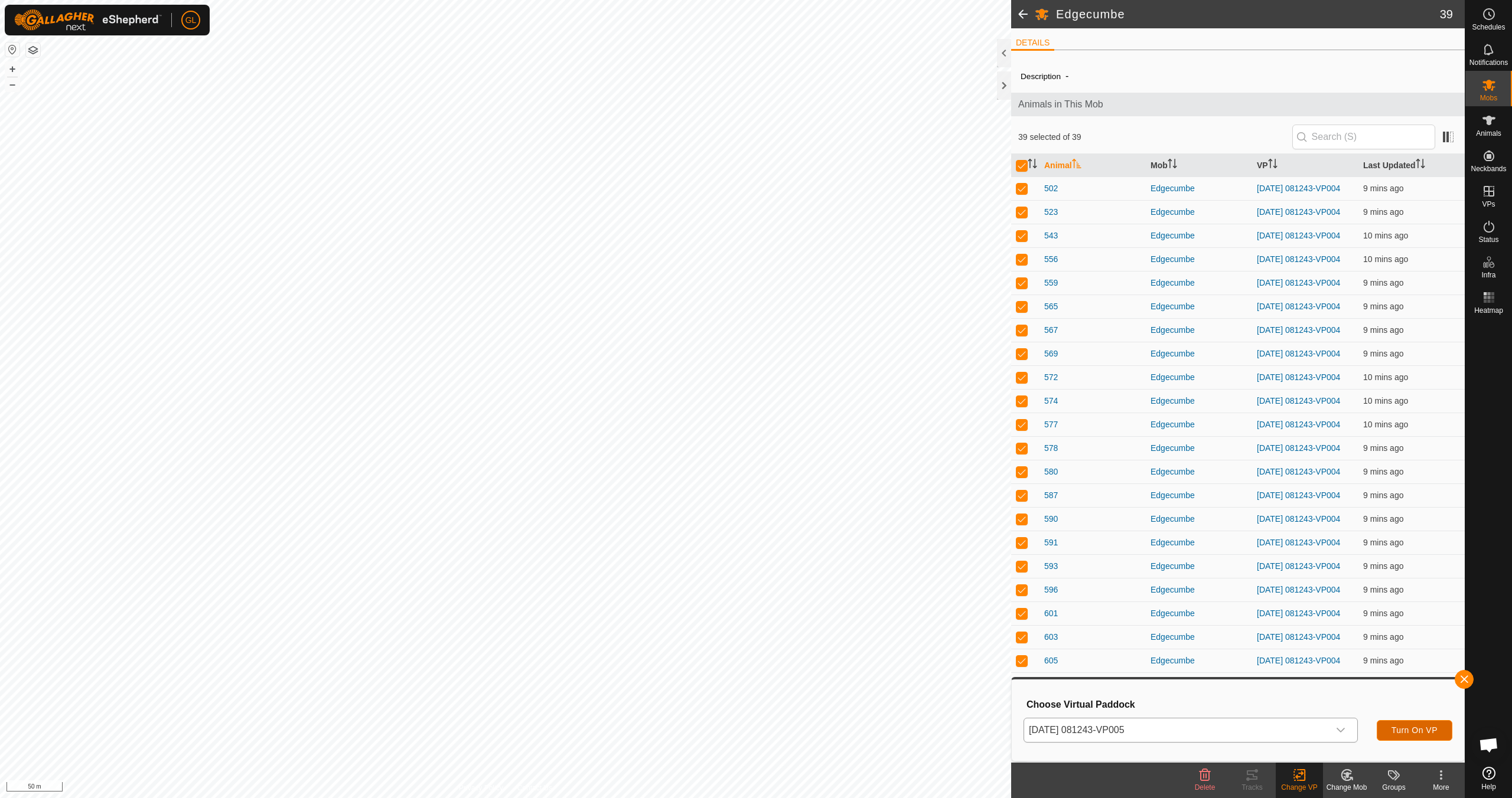
click at [1416, 731] on span "Turn On VP" at bounding box center [1414, 731] width 46 height 10
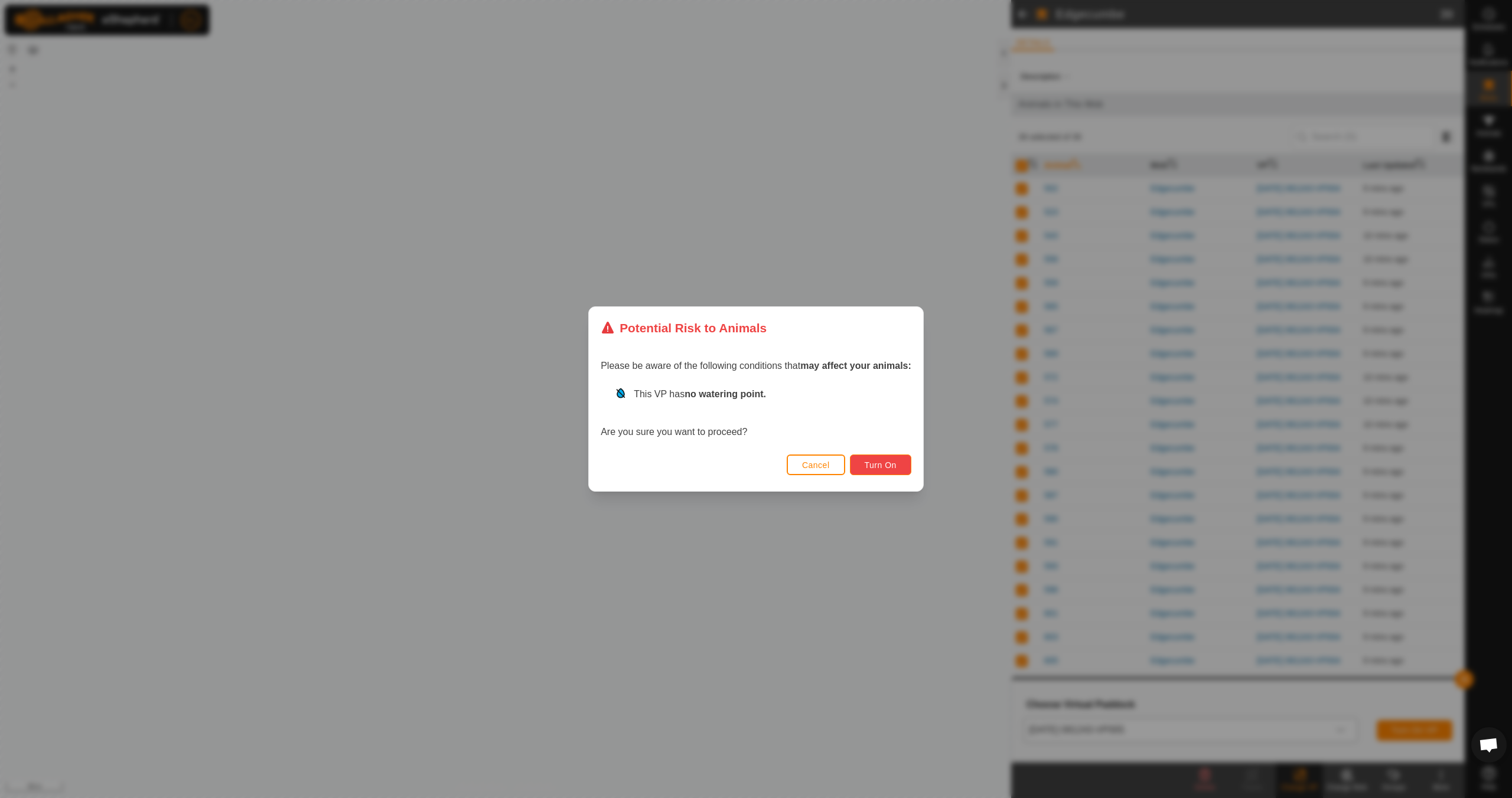
click at [875, 463] on span "Turn On" at bounding box center [881, 465] width 32 height 10
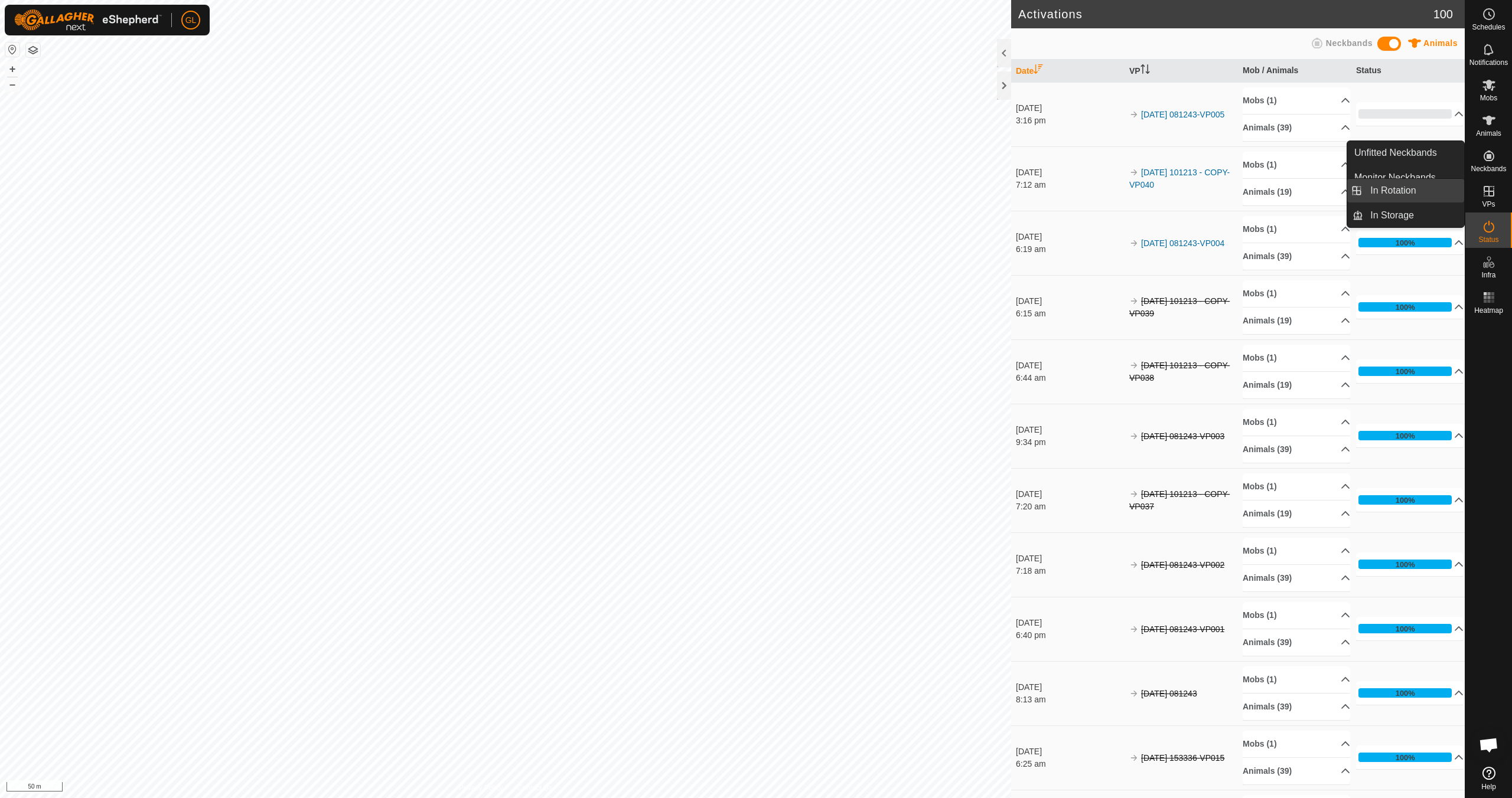
click at [1411, 190] on link "In Rotation" at bounding box center [1413, 190] width 101 height 23
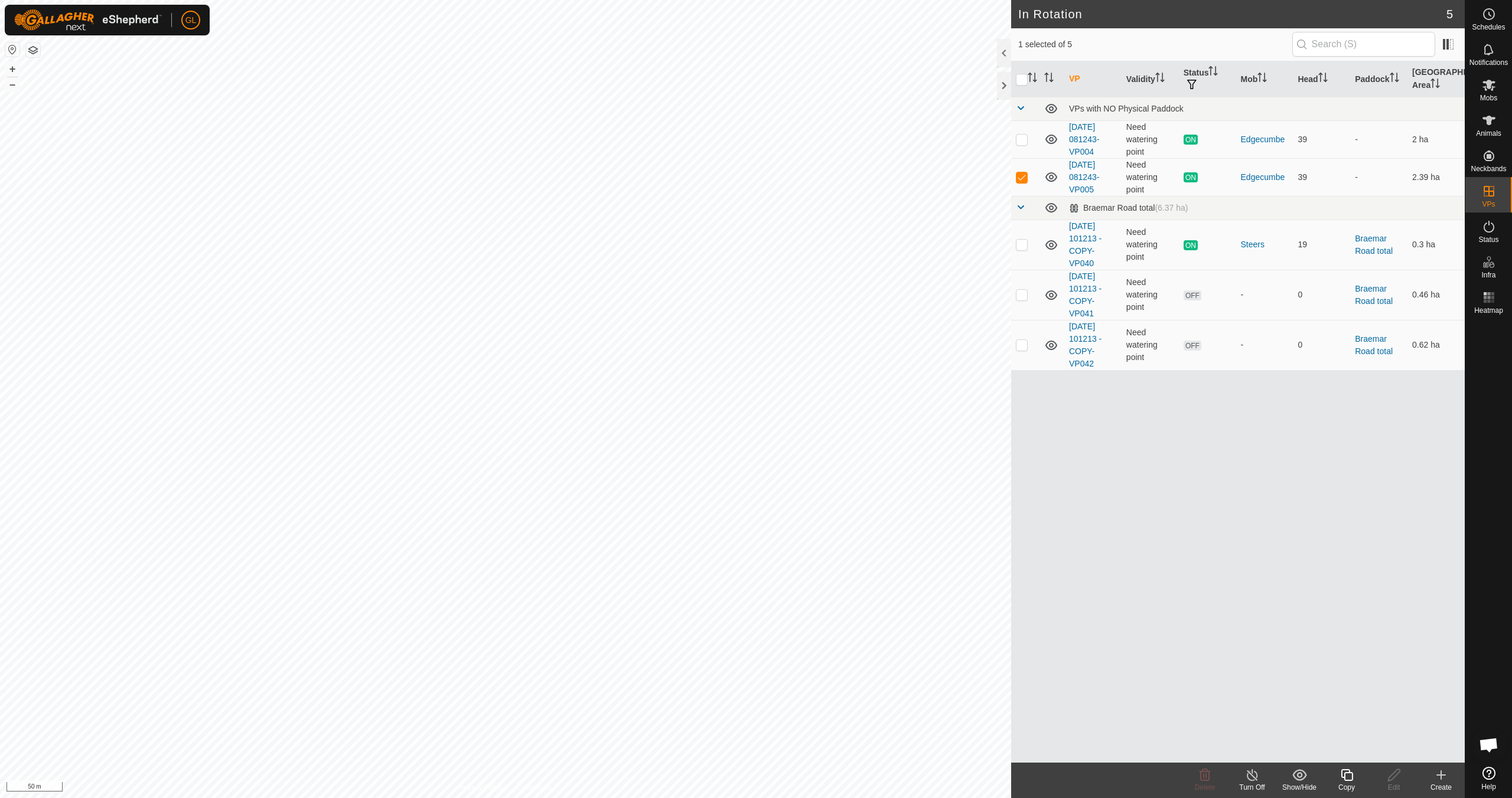
click at [1349, 784] on div "Copy" at bounding box center [1347, 788] width 48 height 11
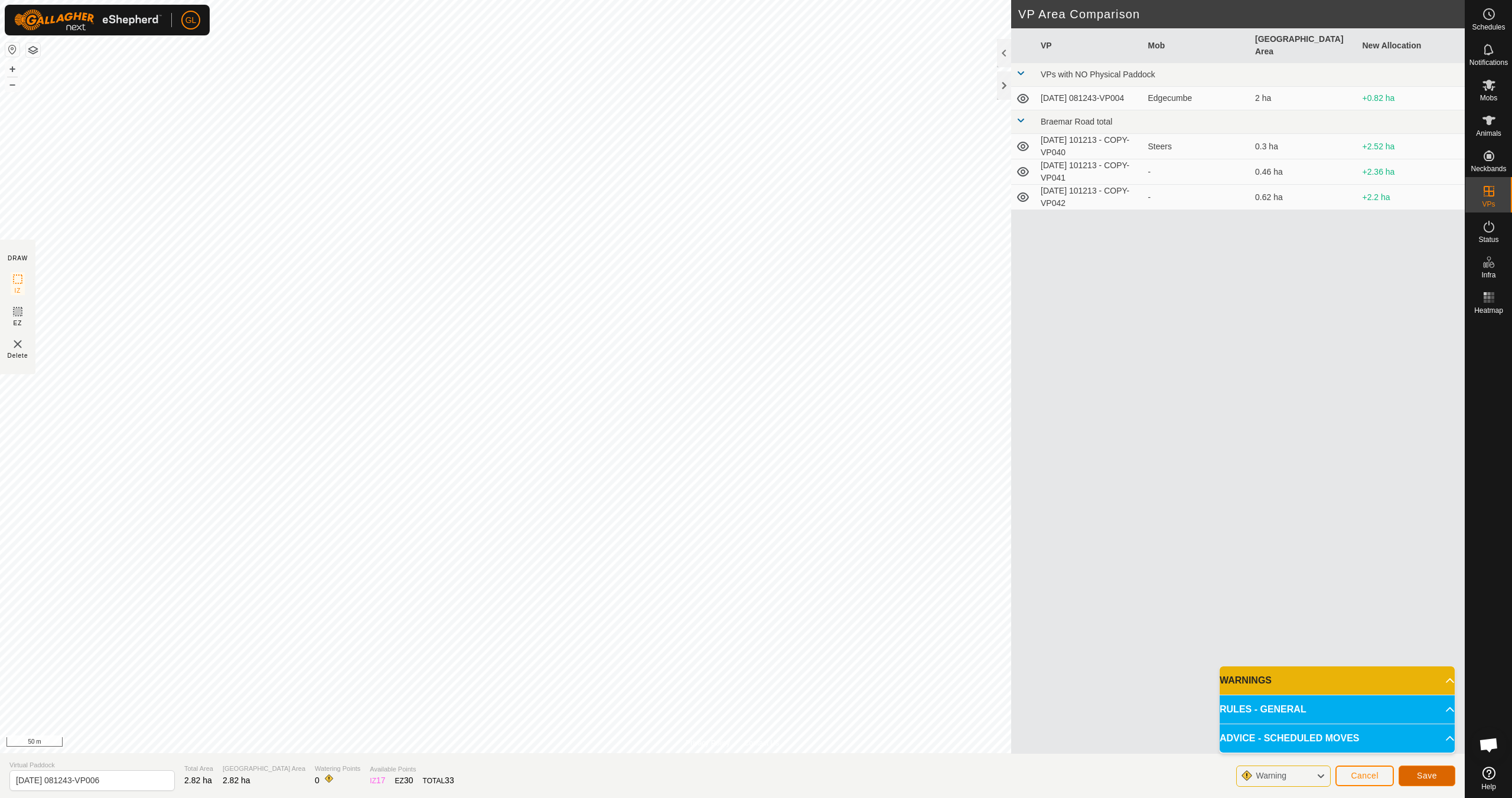
click at [1422, 776] on span "Save" at bounding box center [1427, 776] width 20 height 10
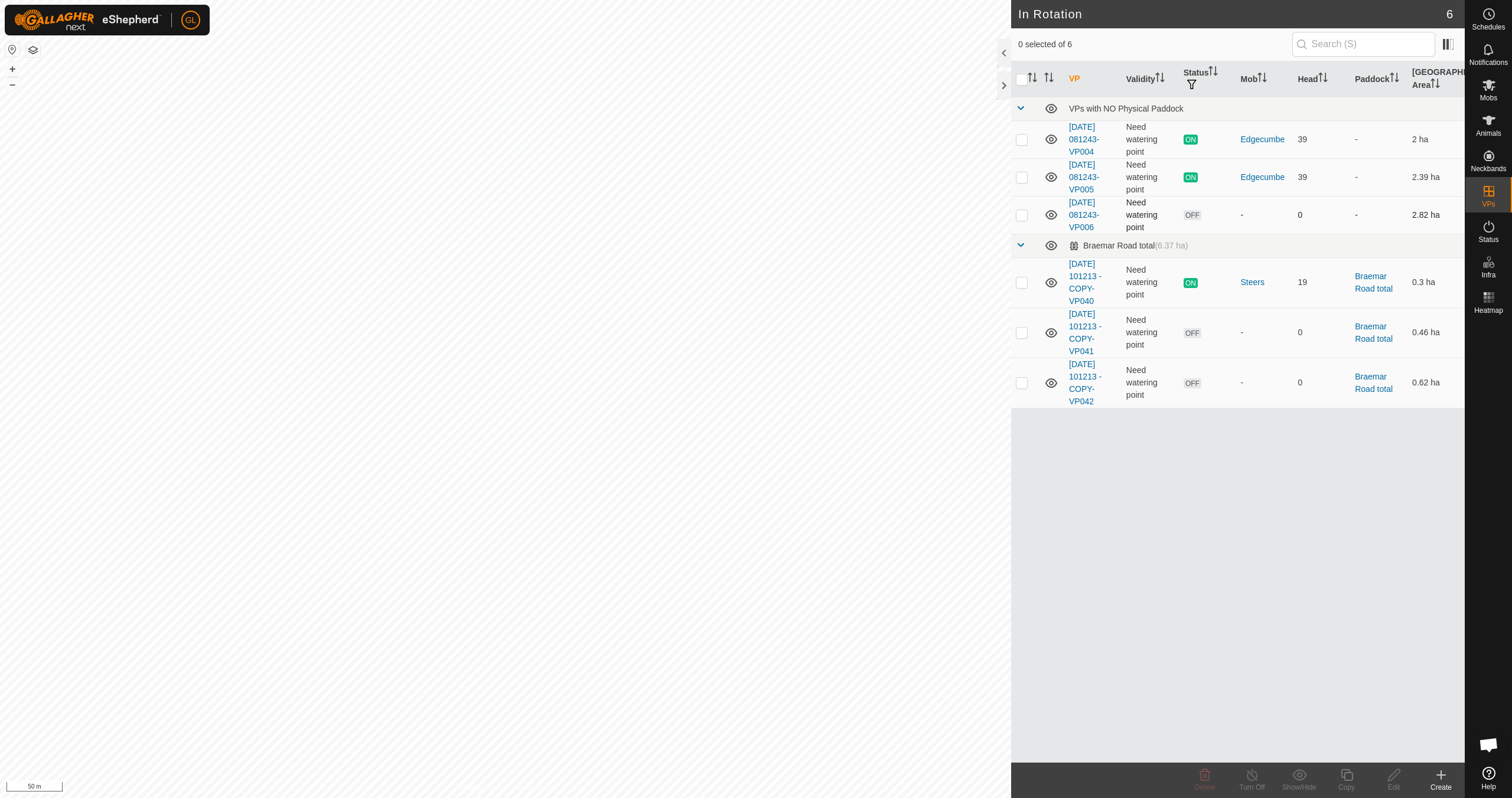
click at [1021, 215] on p-checkbox at bounding box center [1022, 215] width 12 height 10
checkbox input "true"
click at [1346, 776] on icon at bounding box center [1347, 776] width 14 height 14
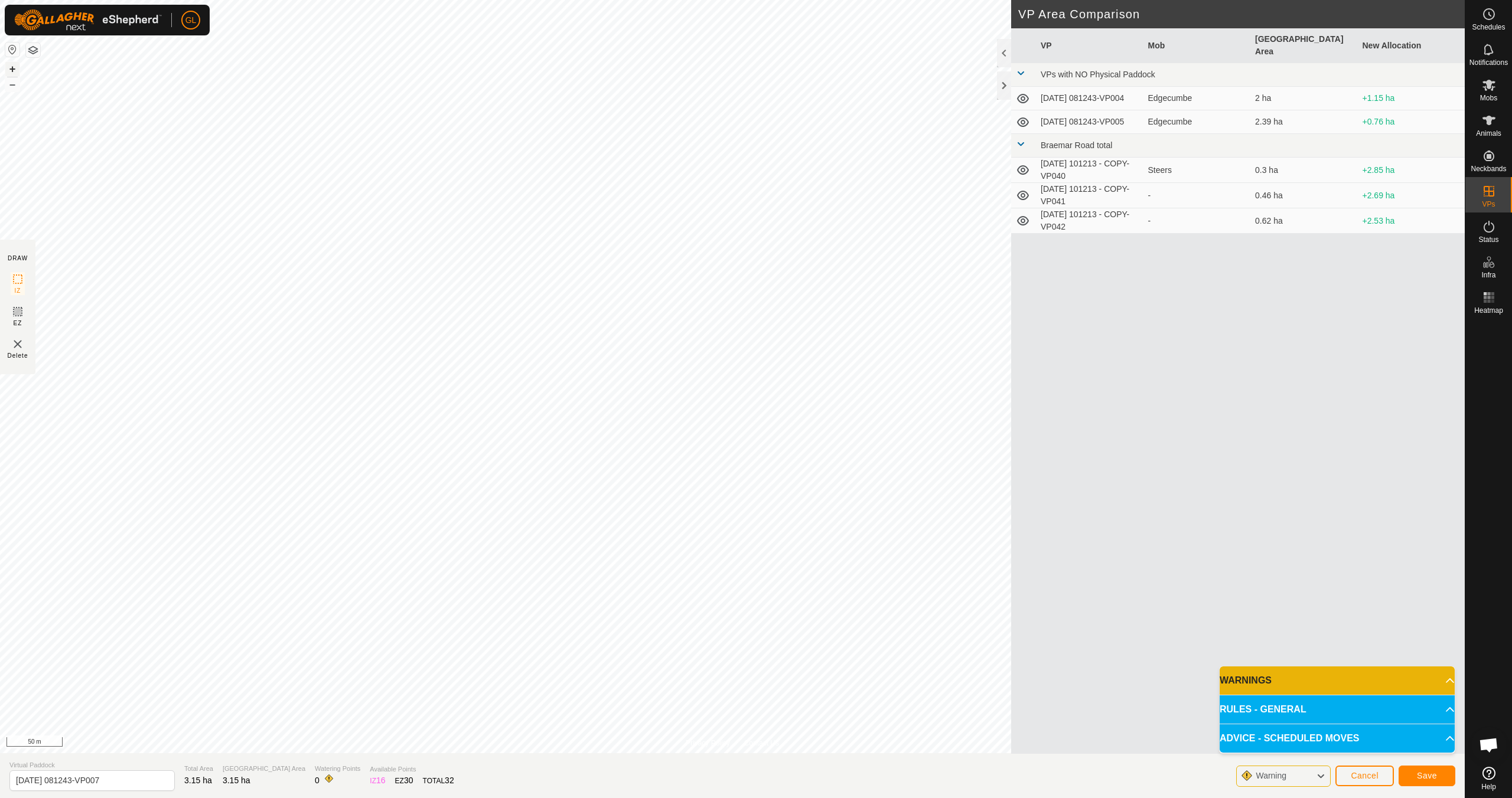
click at [8, 66] on button "+" at bounding box center [13, 69] width 14 height 14
click at [11, 68] on button "+" at bounding box center [13, 69] width 14 height 14
click at [1434, 779] on span "Save" at bounding box center [1427, 776] width 20 height 10
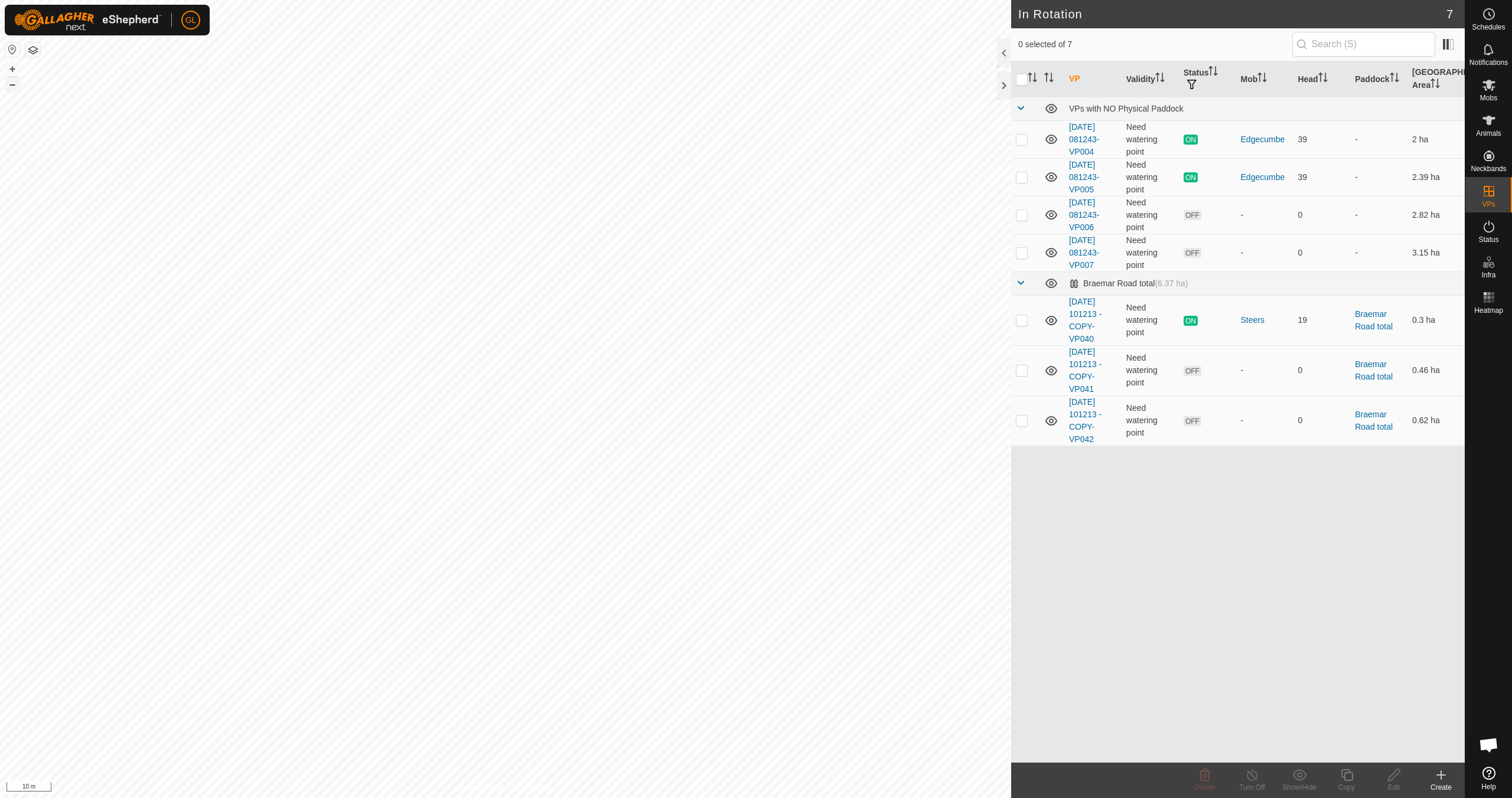
click at [14, 84] on button "–" at bounding box center [13, 84] width 14 height 14
click at [15, 84] on button "–" at bounding box center [13, 84] width 14 height 14
click at [14, 84] on button "–" at bounding box center [13, 84] width 14 height 14
click at [10, 83] on button "–" at bounding box center [13, 84] width 14 height 14
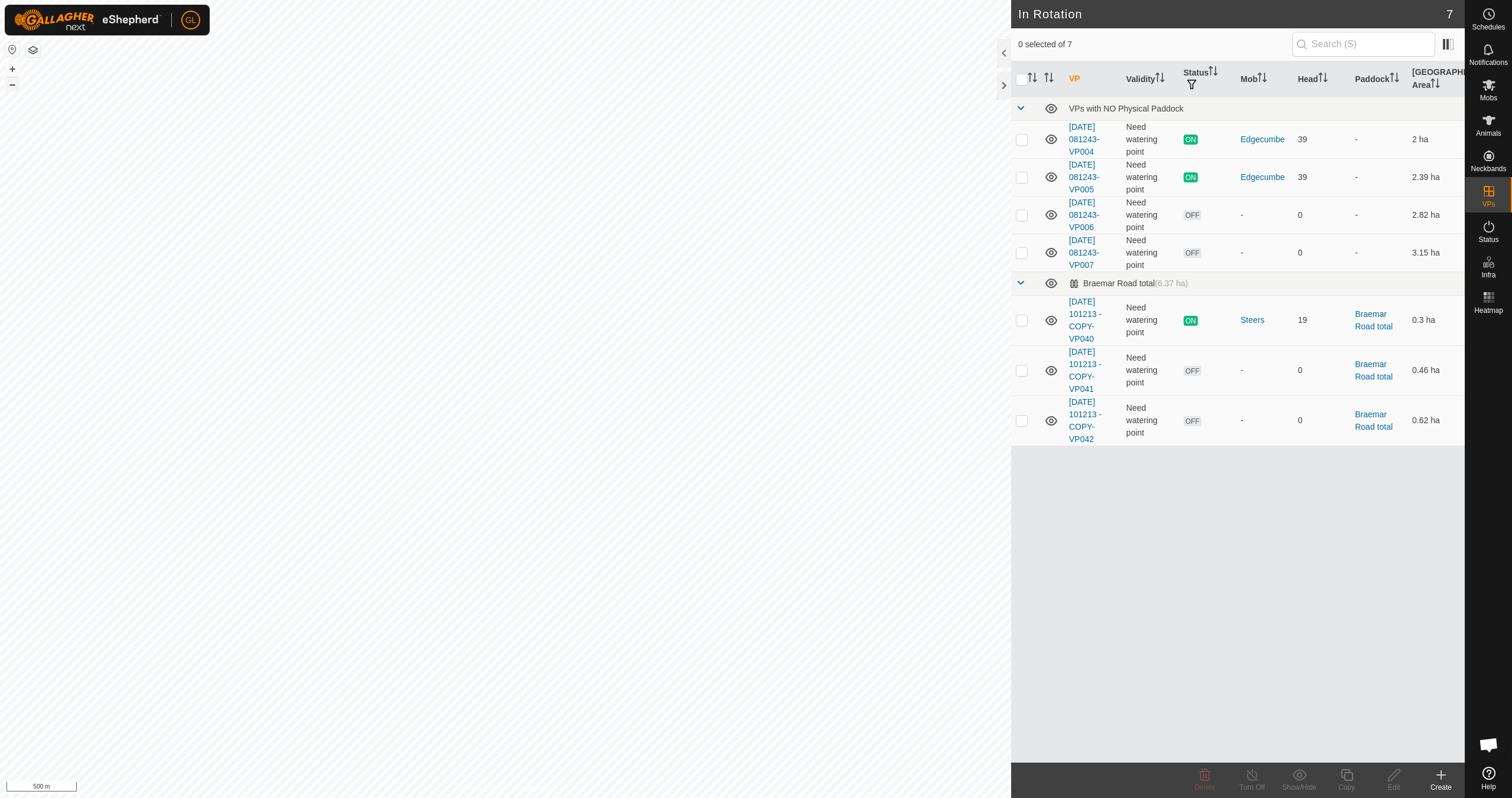
click at [13, 87] on button "–" at bounding box center [13, 84] width 14 height 14
click at [13, 68] on button "+" at bounding box center [13, 69] width 14 height 14
click at [13, 69] on button "+" at bounding box center [13, 69] width 14 height 14
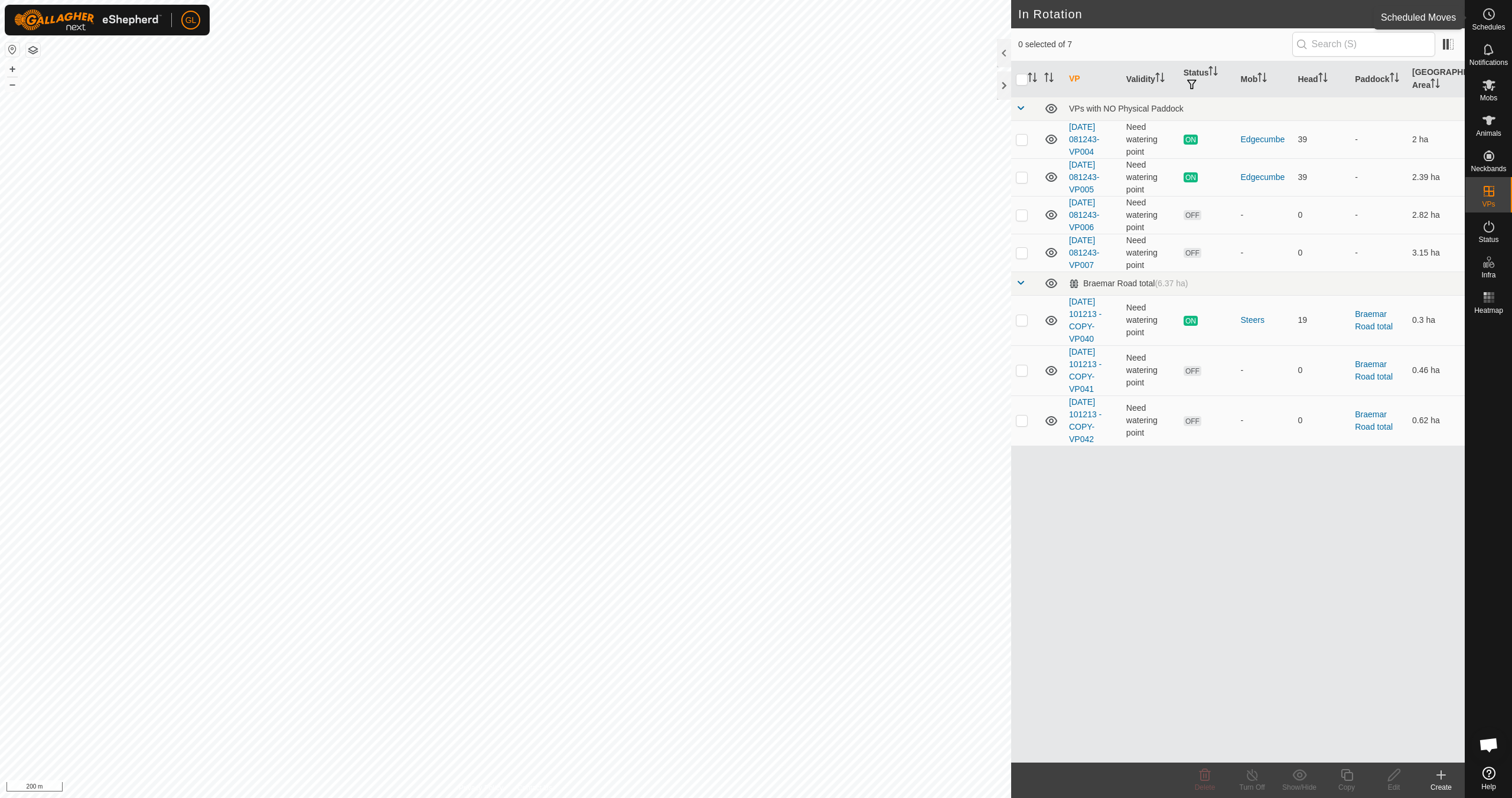
click at [1485, 16] on icon at bounding box center [1490, 14] width 14 height 14
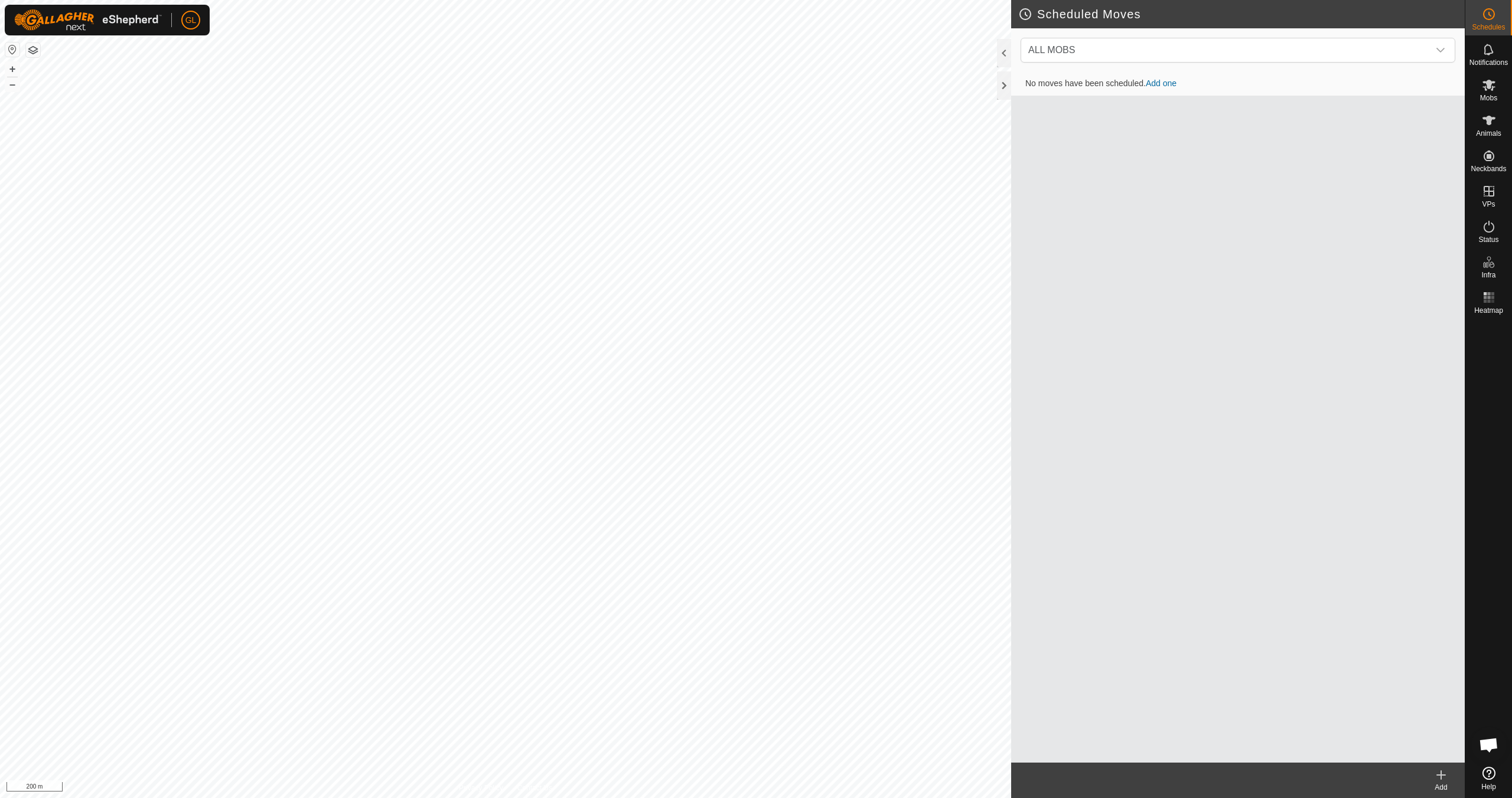
click at [1166, 84] on link "Add one" at bounding box center [1161, 83] width 31 height 10
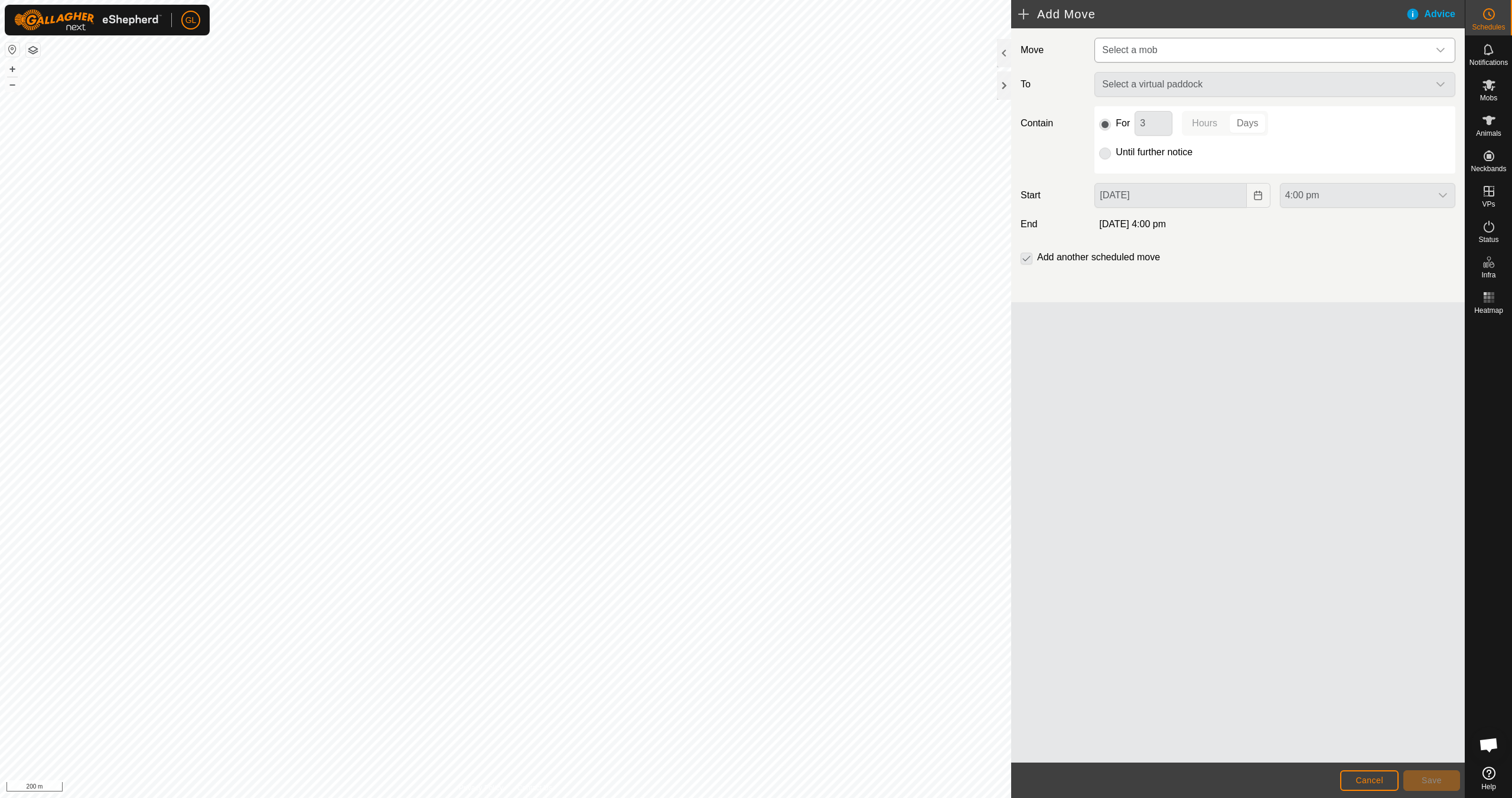
click at [1442, 49] on icon "dropdown trigger" at bounding box center [1440, 50] width 10 height 10
click at [1248, 137] on li "Steers (19)" at bounding box center [1275, 136] width 360 height 24
click at [10, 83] on button "–" at bounding box center [13, 84] width 14 height 14
click at [12, 68] on button "+" at bounding box center [13, 69] width 14 height 14
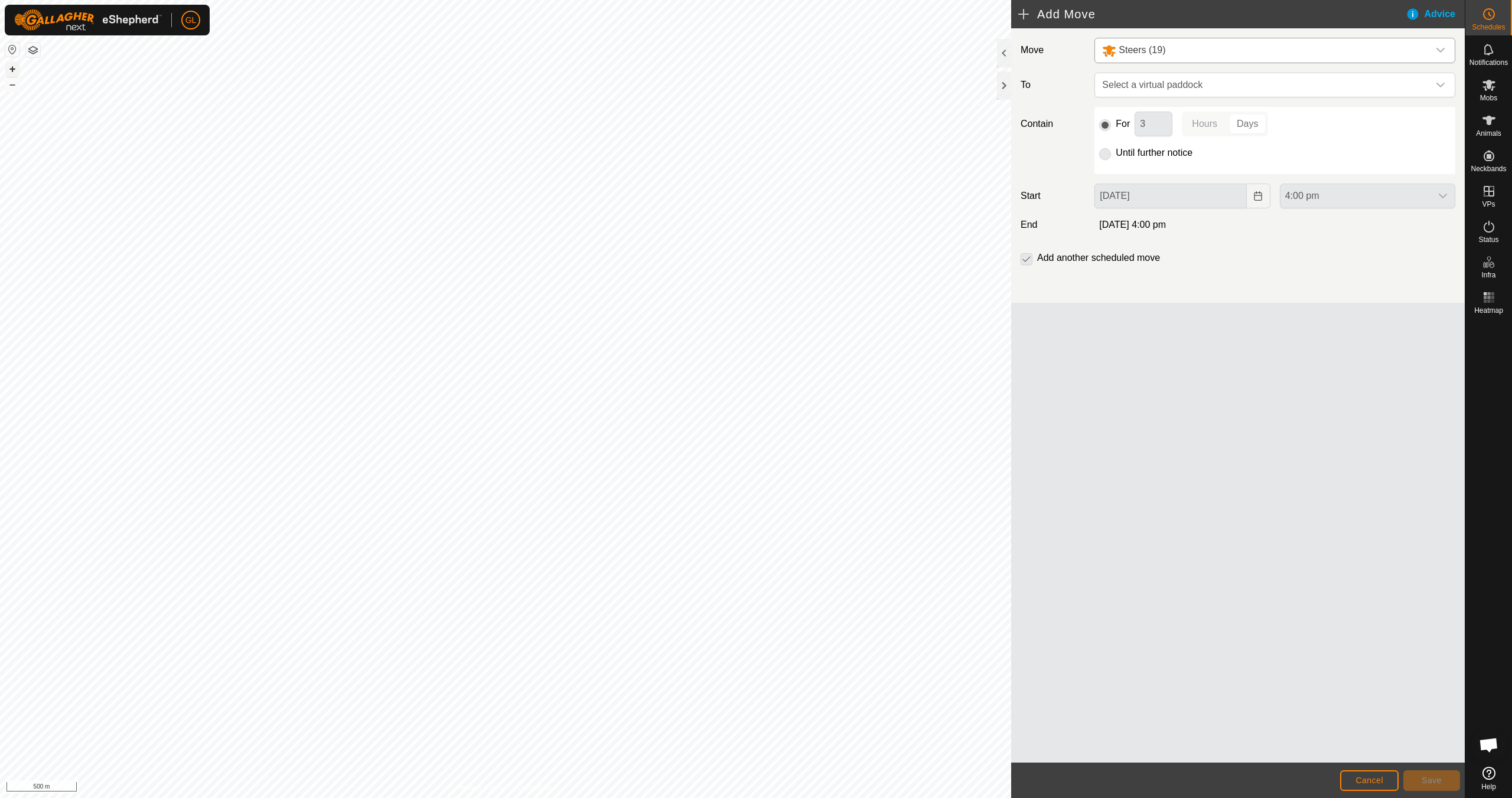
click at [11, 68] on button "+" at bounding box center [13, 69] width 14 height 14
click at [11, 69] on button "+" at bounding box center [13, 69] width 14 height 14
click at [1442, 83] on icon "dropdown trigger" at bounding box center [1440, 84] width 10 height 10
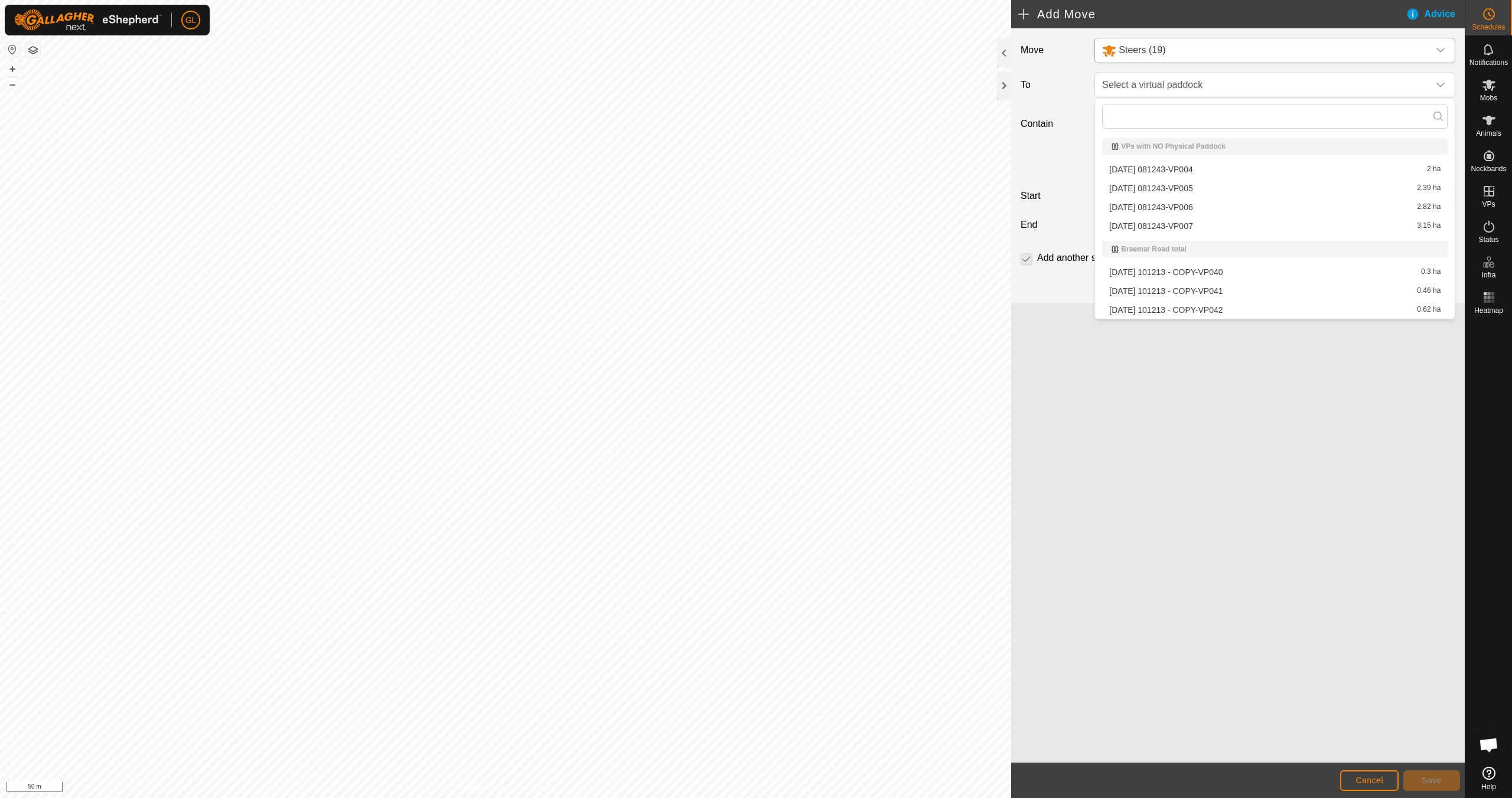
click at [1343, 291] on li "[DATE] 101213 - COPY-VP041 0.46 ha" at bounding box center [1275, 291] width 346 height 18
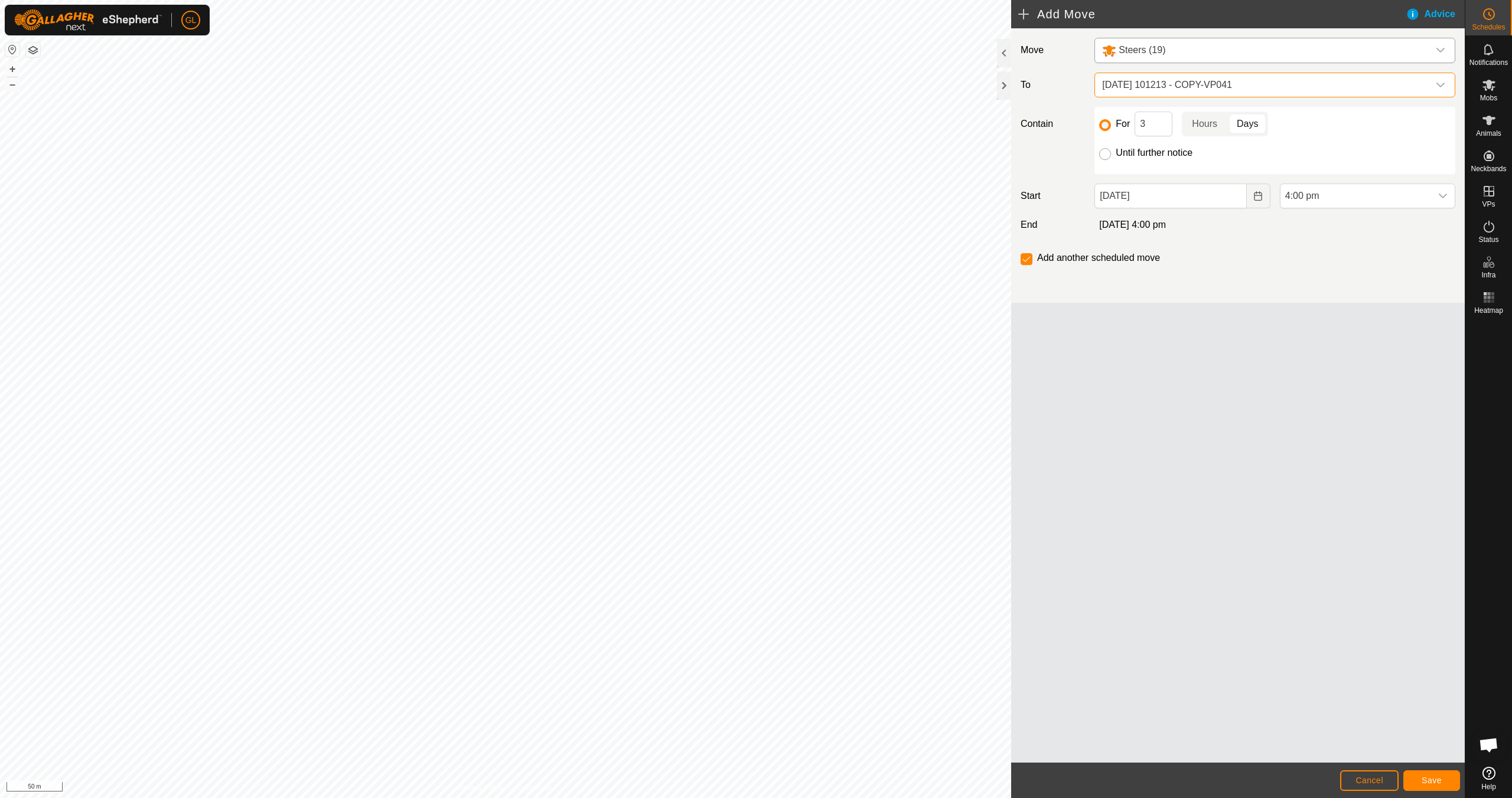
click at [1107, 156] on input "Until further notice" at bounding box center [1104, 153] width 12 height 12
radio input "true"
checkbox input "false"
click at [1261, 199] on icon "Choose Date" at bounding box center [1258, 196] width 10 height 10
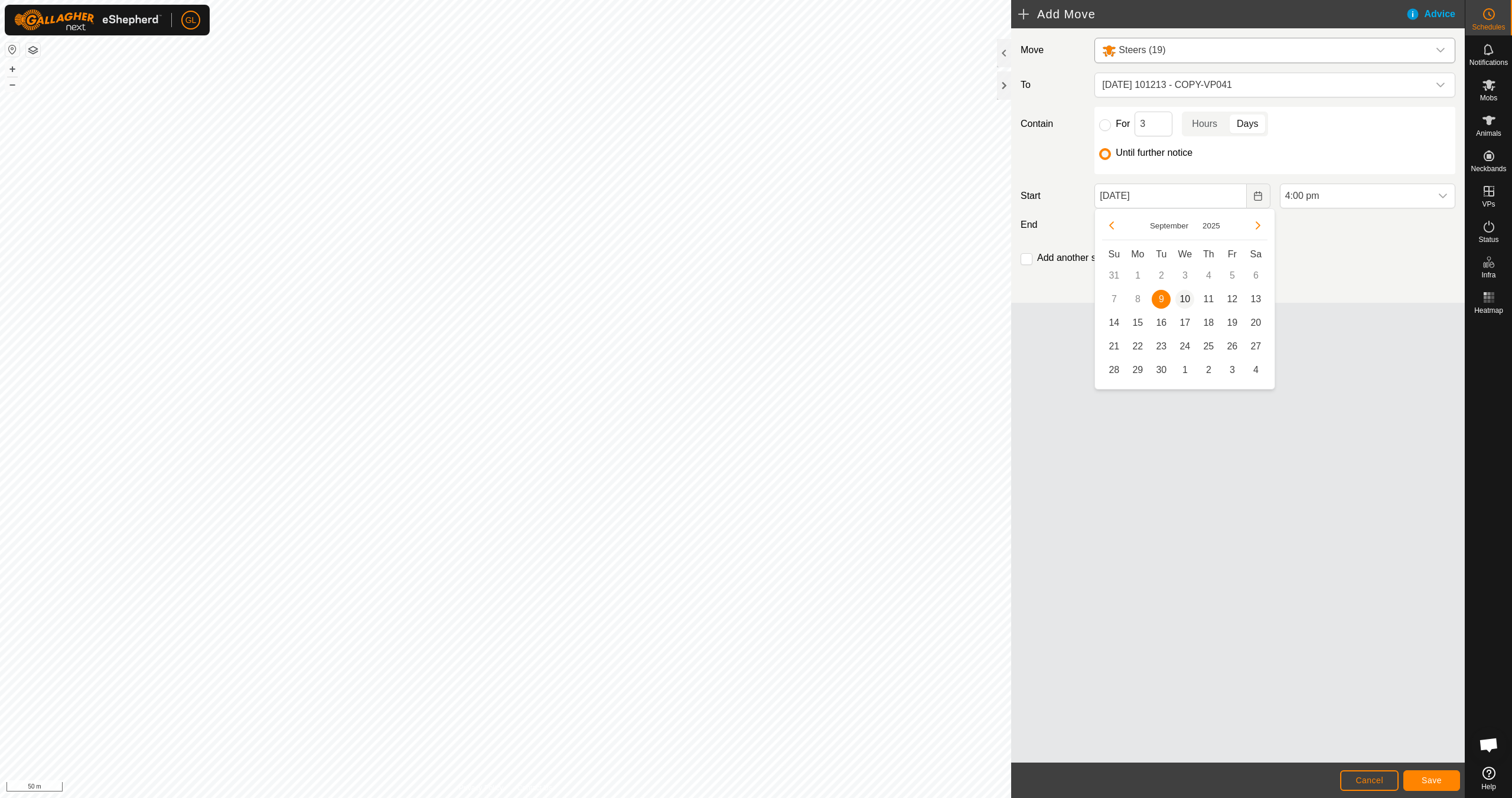
click at [1184, 299] on span "10" at bounding box center [1184, 299] width 19 height 19
type input "[DATE]"
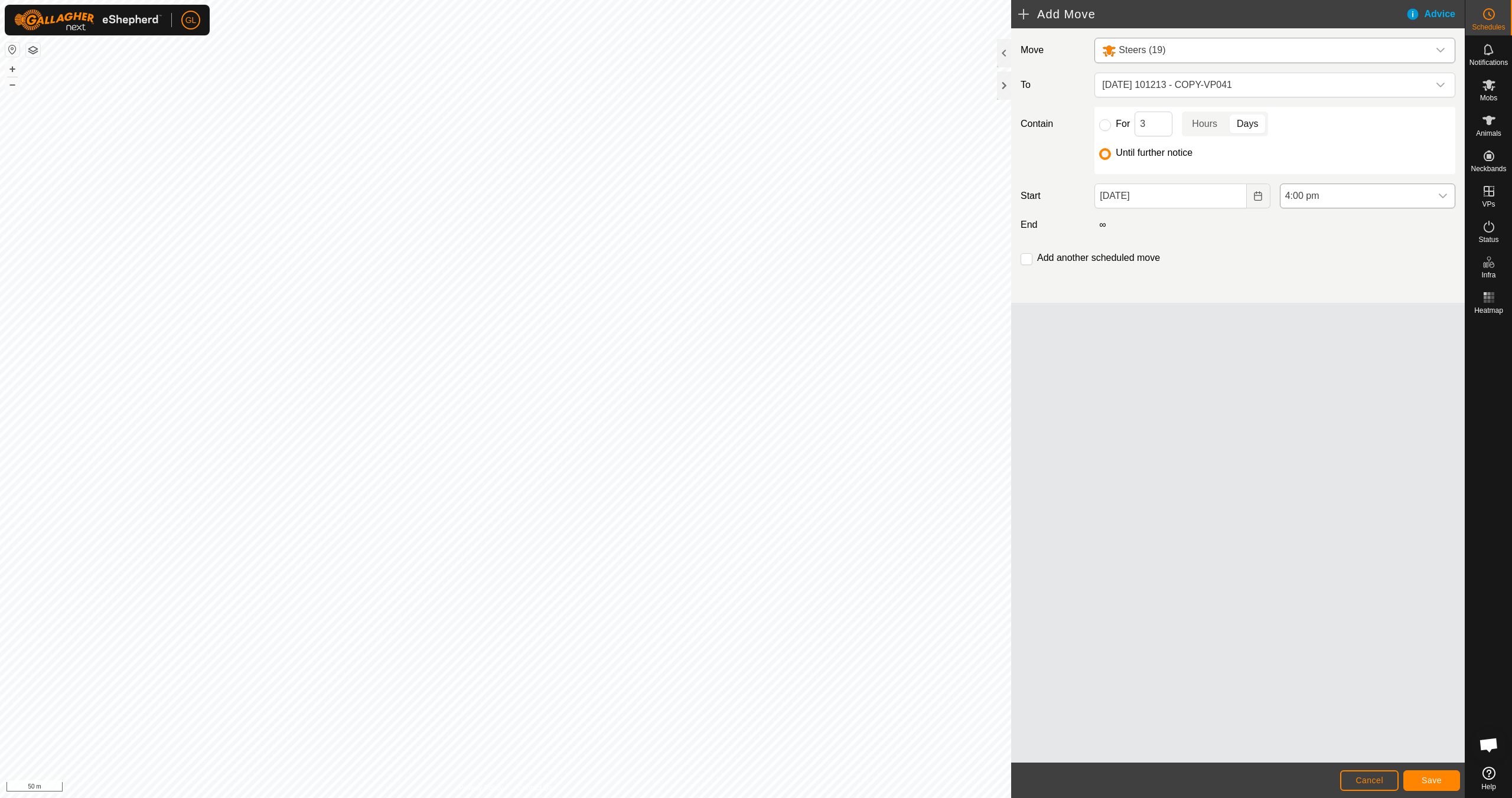
click at [1443, 193] on icon "dropdown trigger" at bounding box center [1443, 196] width 10 height 10
click at [1356, 244] on li "6:00 am" at bounding box center [1367, 245] width 174 height 23
click at [1031, 261] on input "checkbox" at bounding box center [1026, 259] width 12 height 12
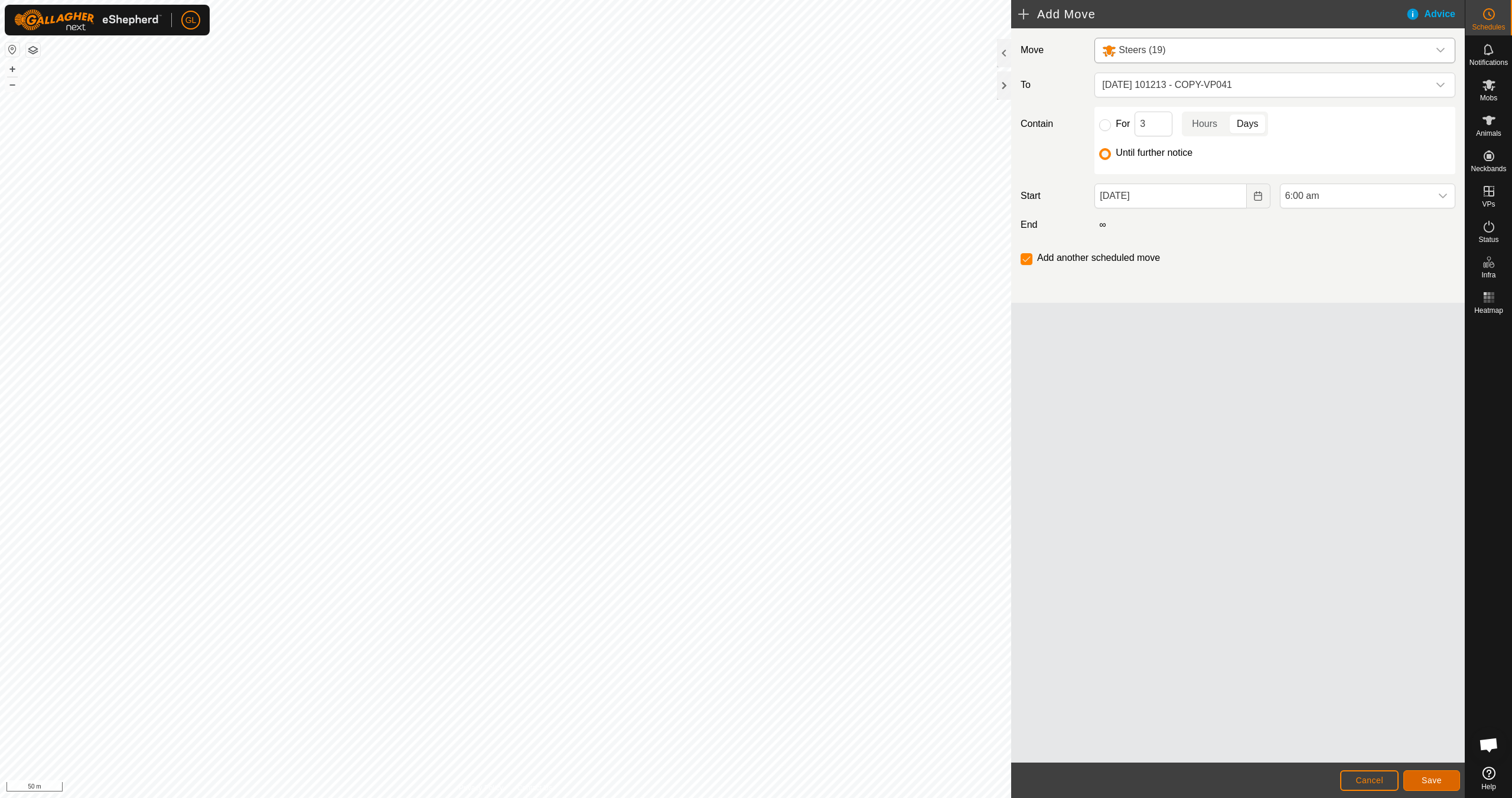
click at [1426, 783] on span "Save" at bounding box center [1431, 780] width 20 height 10
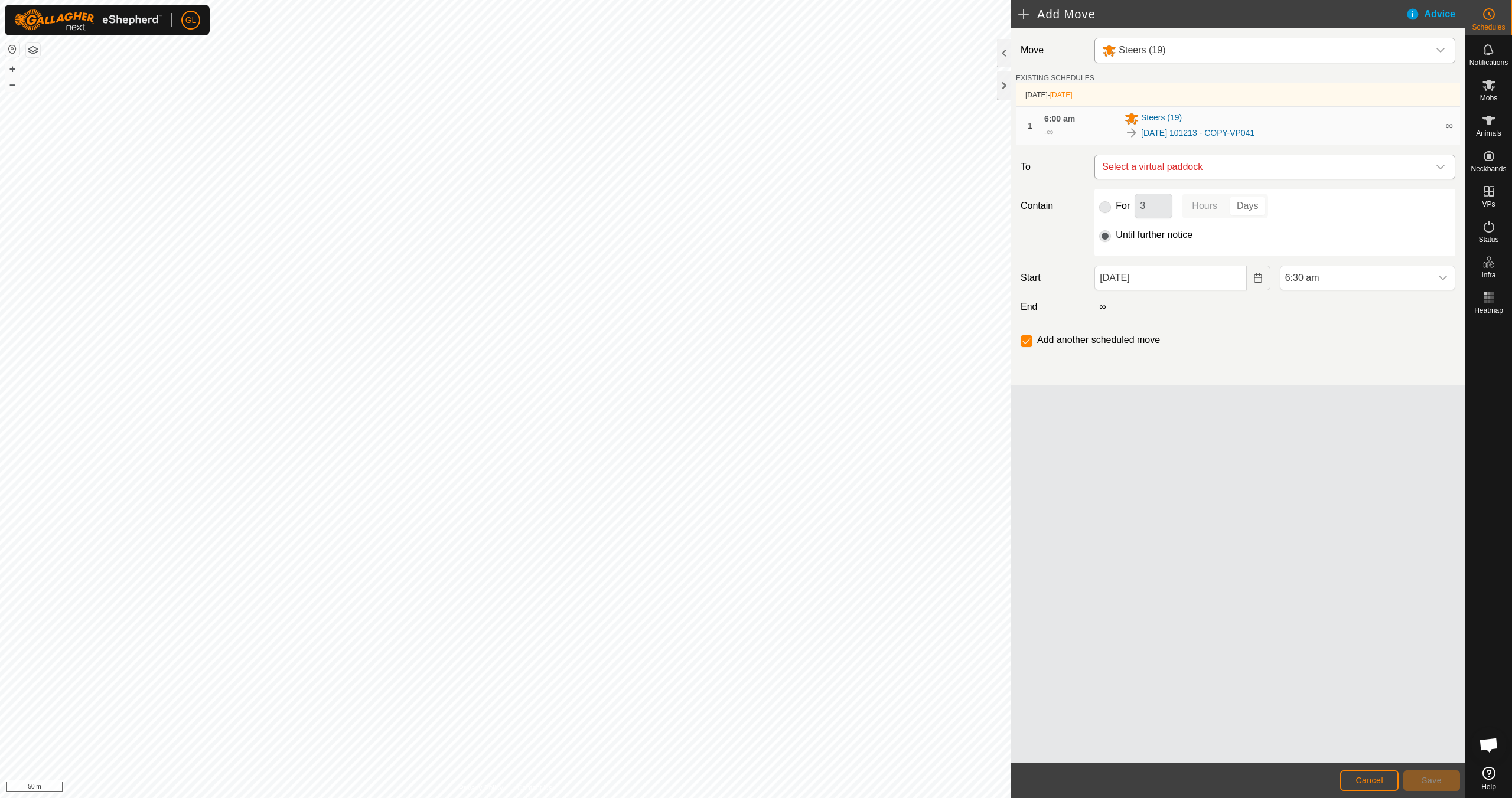
click at [1444, 169] on icon "dropdown trigger" at bounding box center [1440, 167] width 10 height 10
click at [1357, 252] on li "[DATE] 101213 - COPY-VP042 0.62 ha" at bounding box center [1275, 252] width 346 height 18
checkbox input "false"
click at [1261, 279] on icon "Choose Date" at bounding box center [1258, 278] width 10 height 10
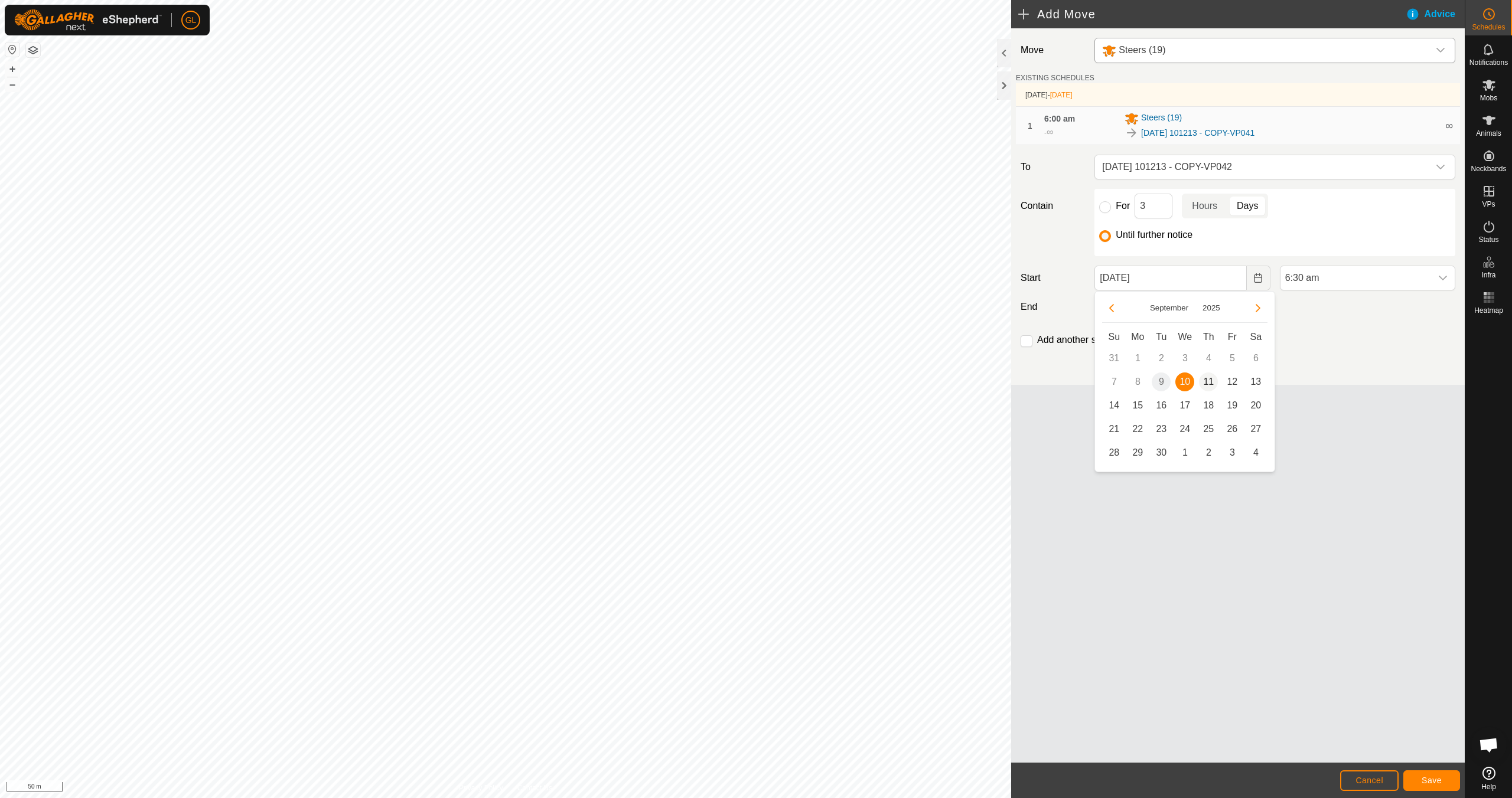
click at [1208, 381] on span "11" at bounding box center [1208, 381] width 19 height 19
type input "[DATE]"
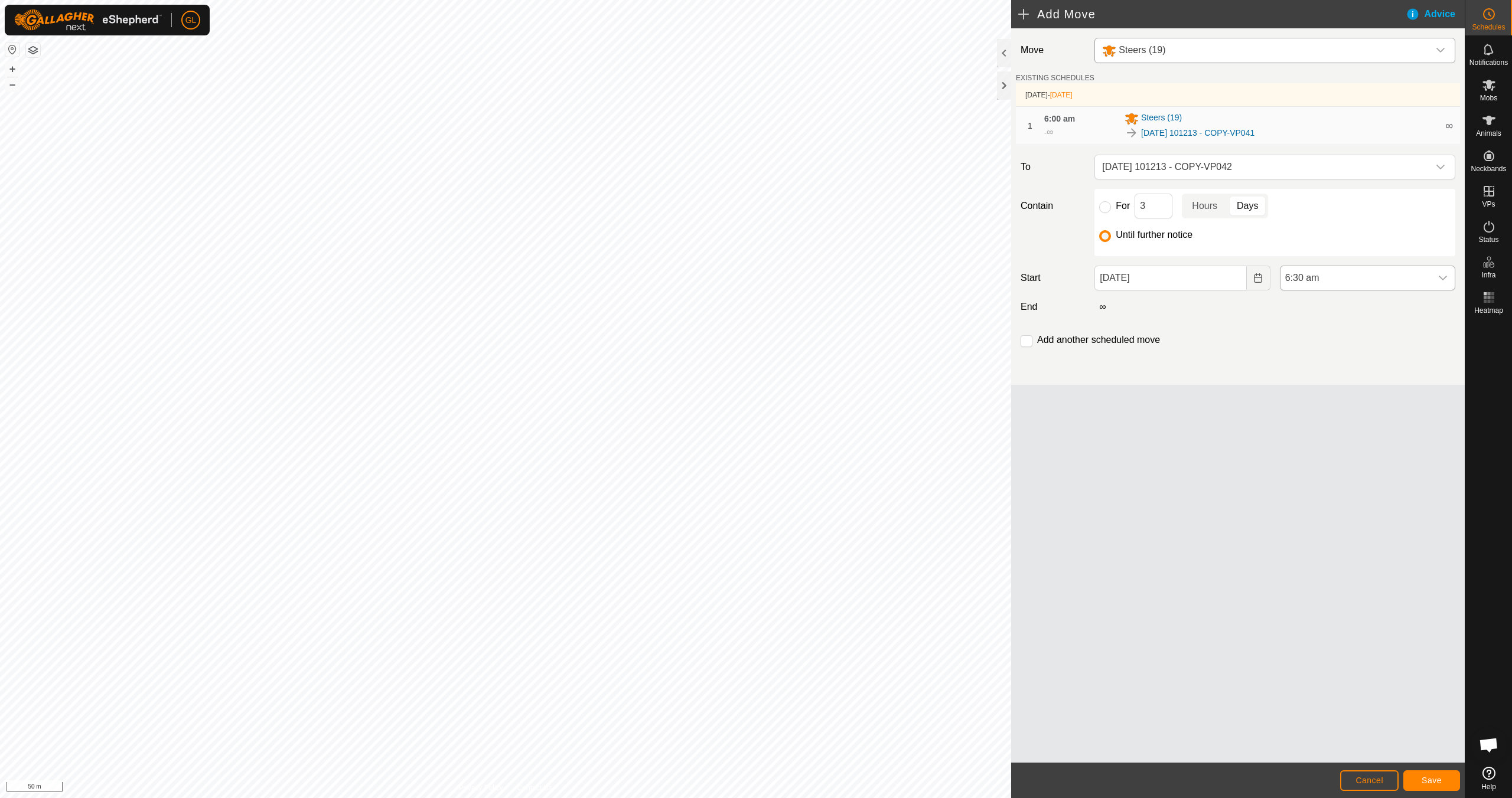
click at [1445, 278] on icon "dropdown trigger" at bounding box center [1443, 277] width 8 height 4
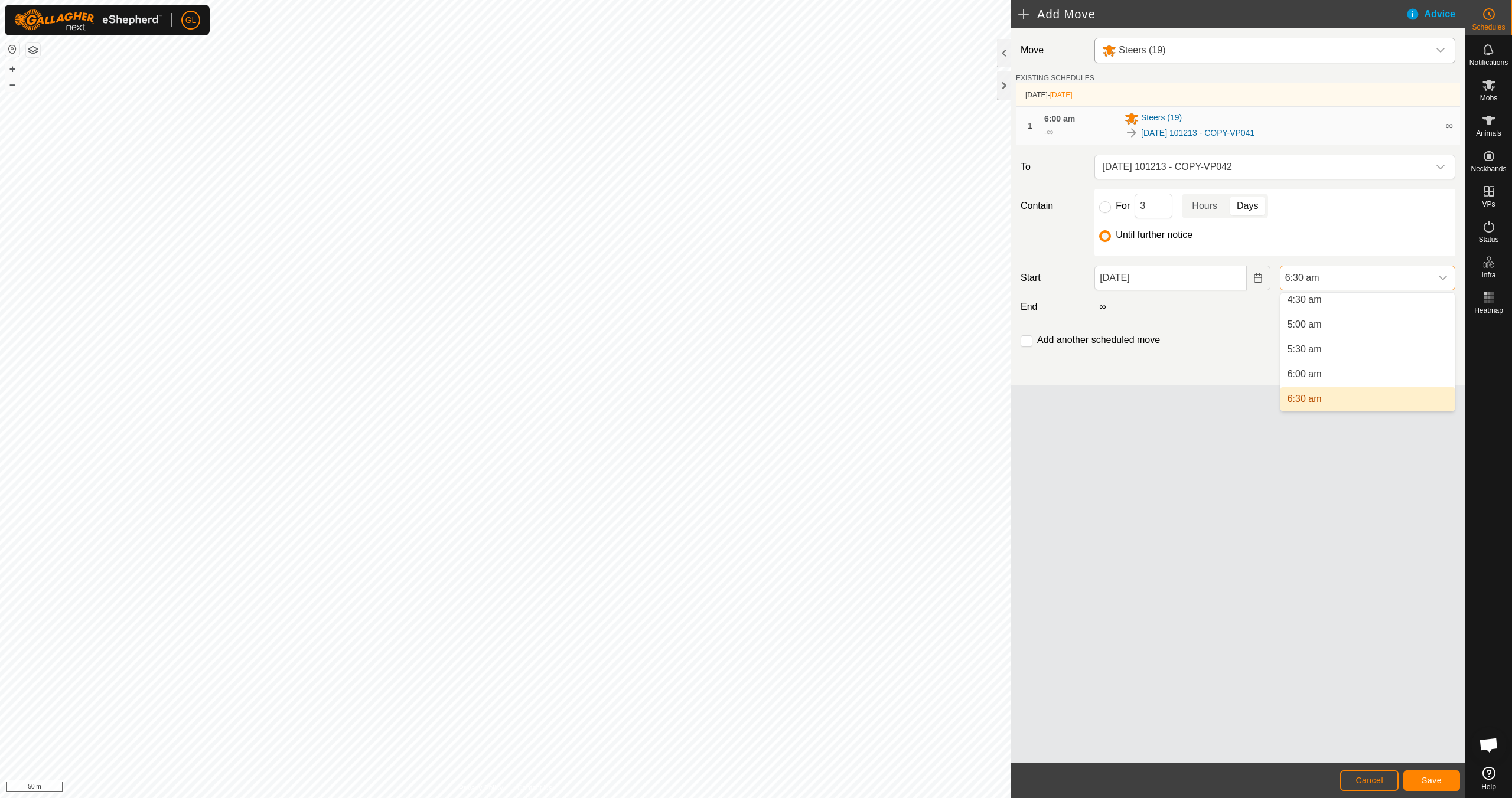
scroll to position [224, 0]
click at [1403, 381] on li "6:00 am" at bounding box center [1367, 379] width 174 height 23
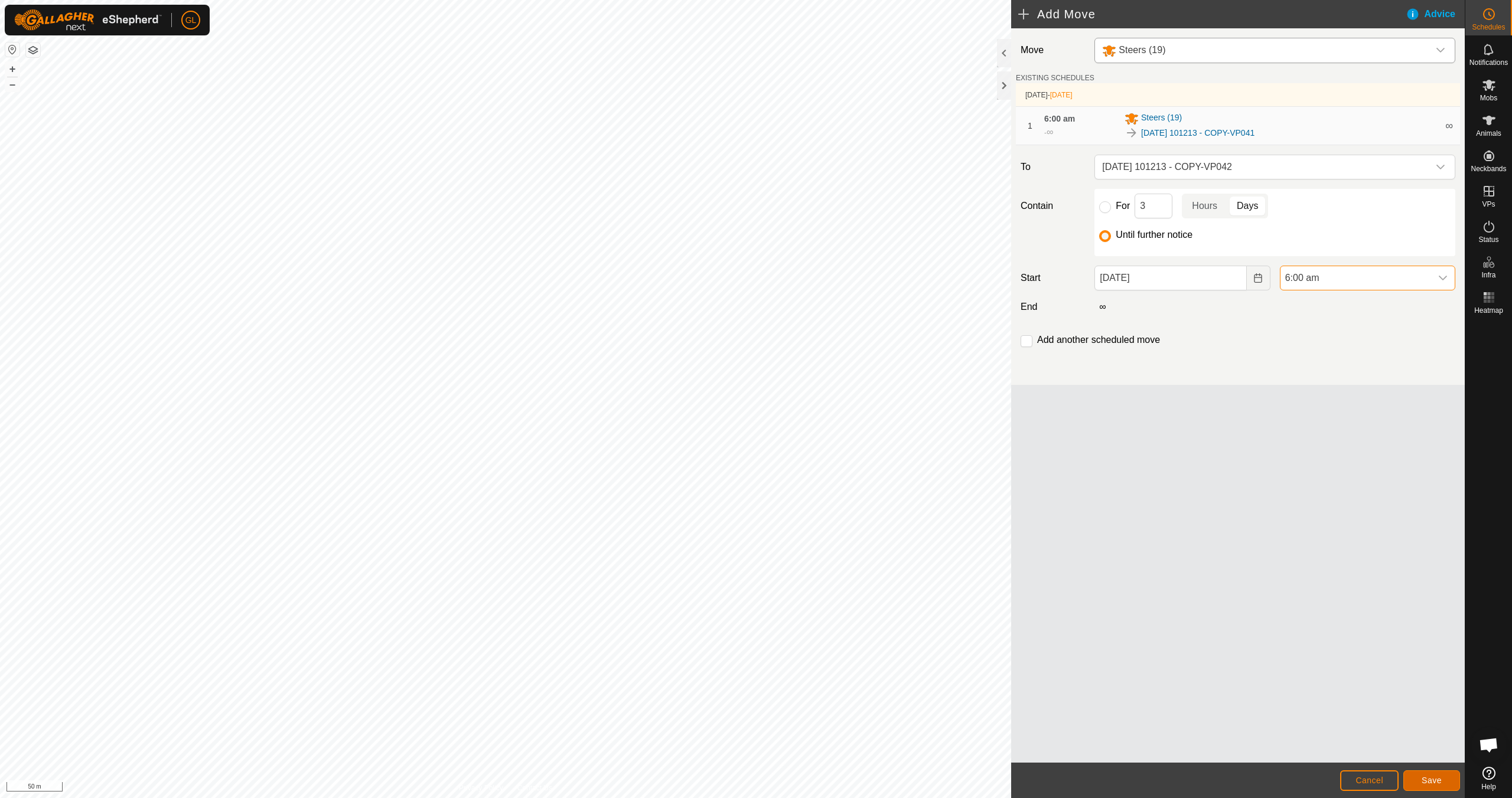
click at [1432, 780] on span "Save" at bounding box center [1431, 780] width 20 height 10
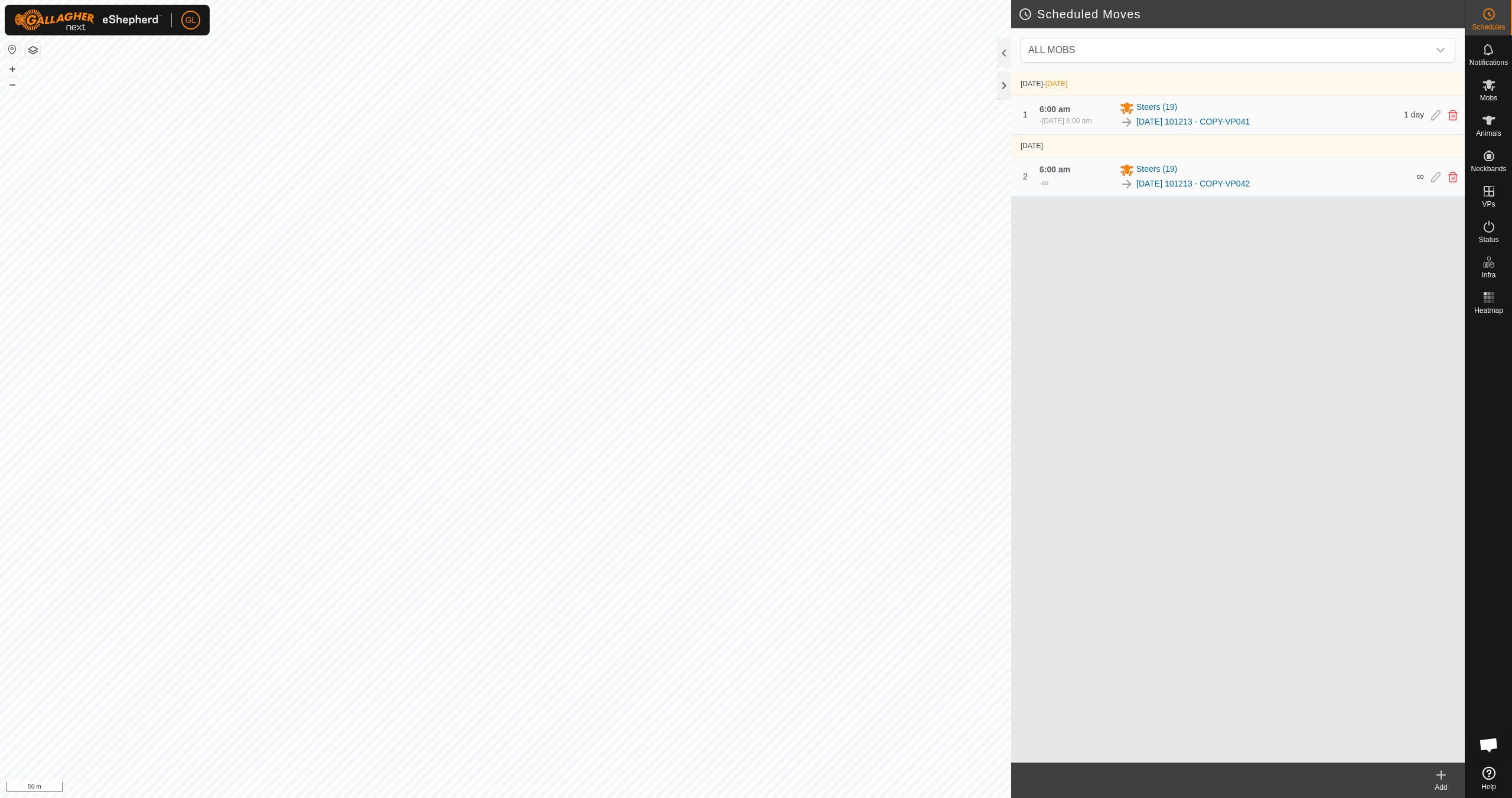
click at [1444, 776] on icon at bounding box center [1441, 776] width 14 height 14
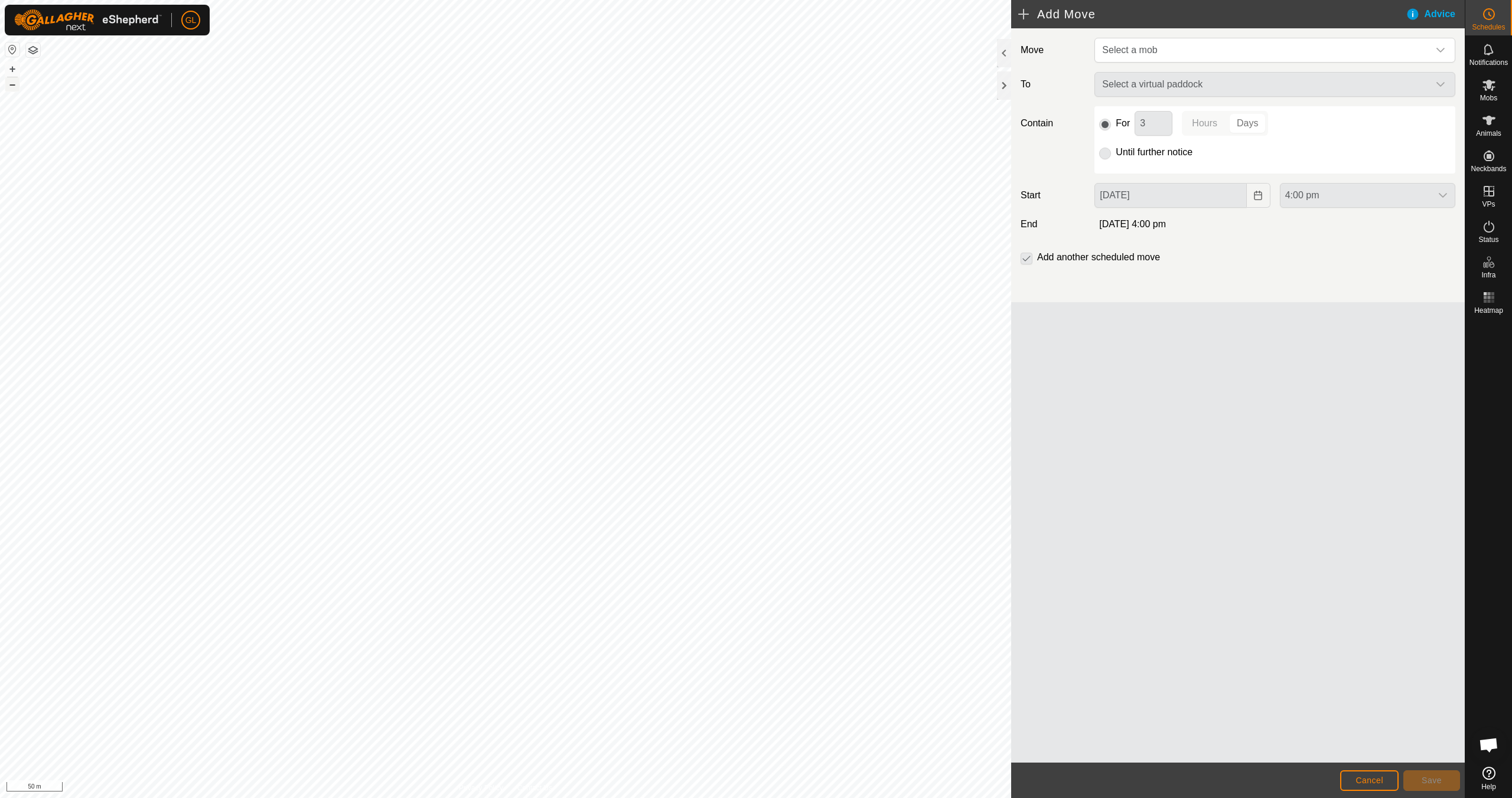
click at [13, 86] on button "–" at bounding box center [13, 84] width 14 height 14
click at [10, 67] on button "+" at bounding box center [13, 69] width 14 height 14
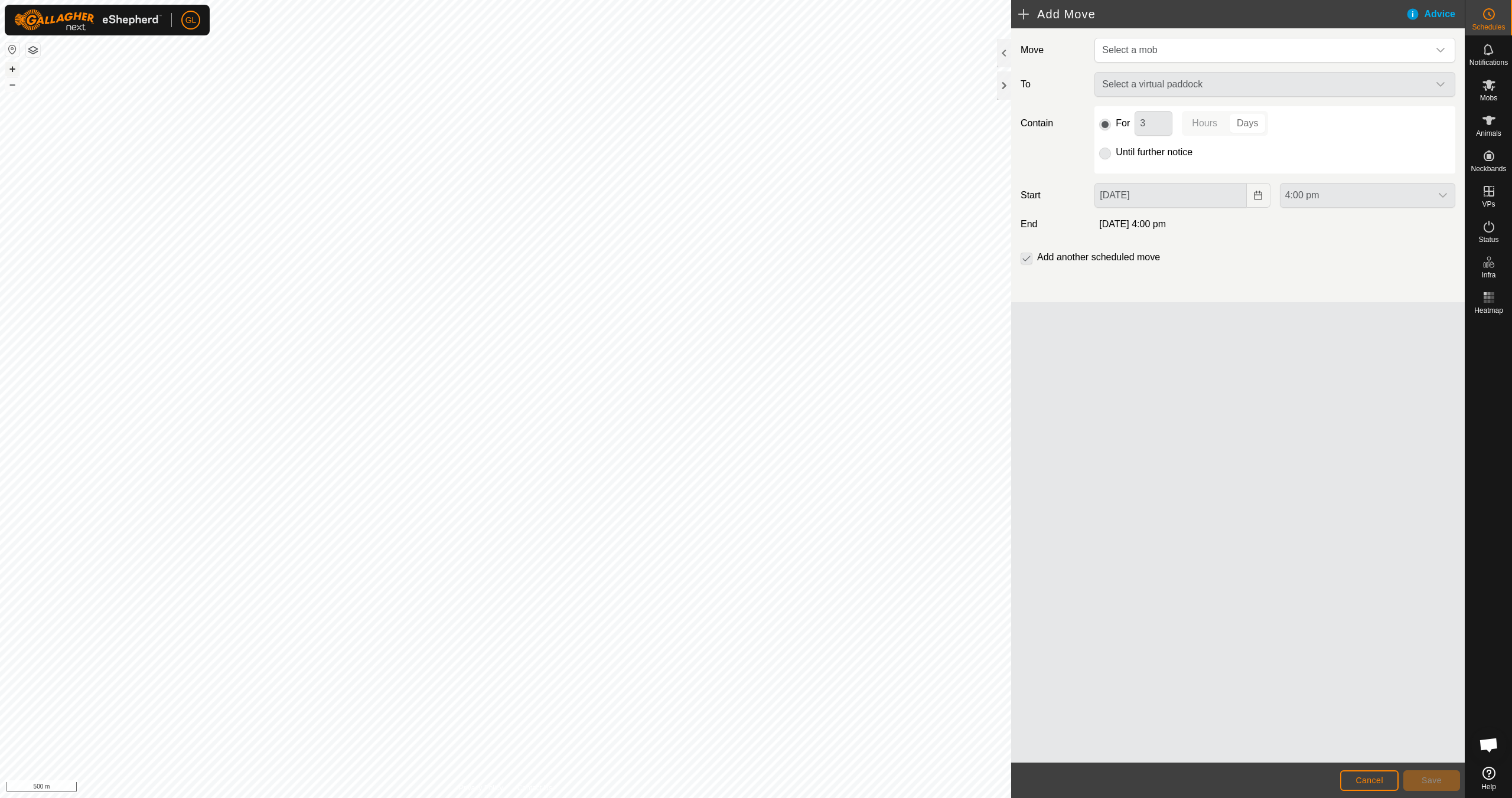
click at [10, 67] on button "+" at bounding box center [13, 69] width 14 height 14
click at [13, 68] on button "+" at bounding box center [13, 69] width 14 height 14
click at [1443, 49] on icon "dropdown trigger" at bounding box center [1440, 49] width 8 height 4
click at [1351, 117] on li "Edgecumbe (39)" at bounding box center [1275, 111] width 360 height 24
click at [1444, 87] on icon "dropdown trigger" at bounding box center [1440, 84] width 10 height 10
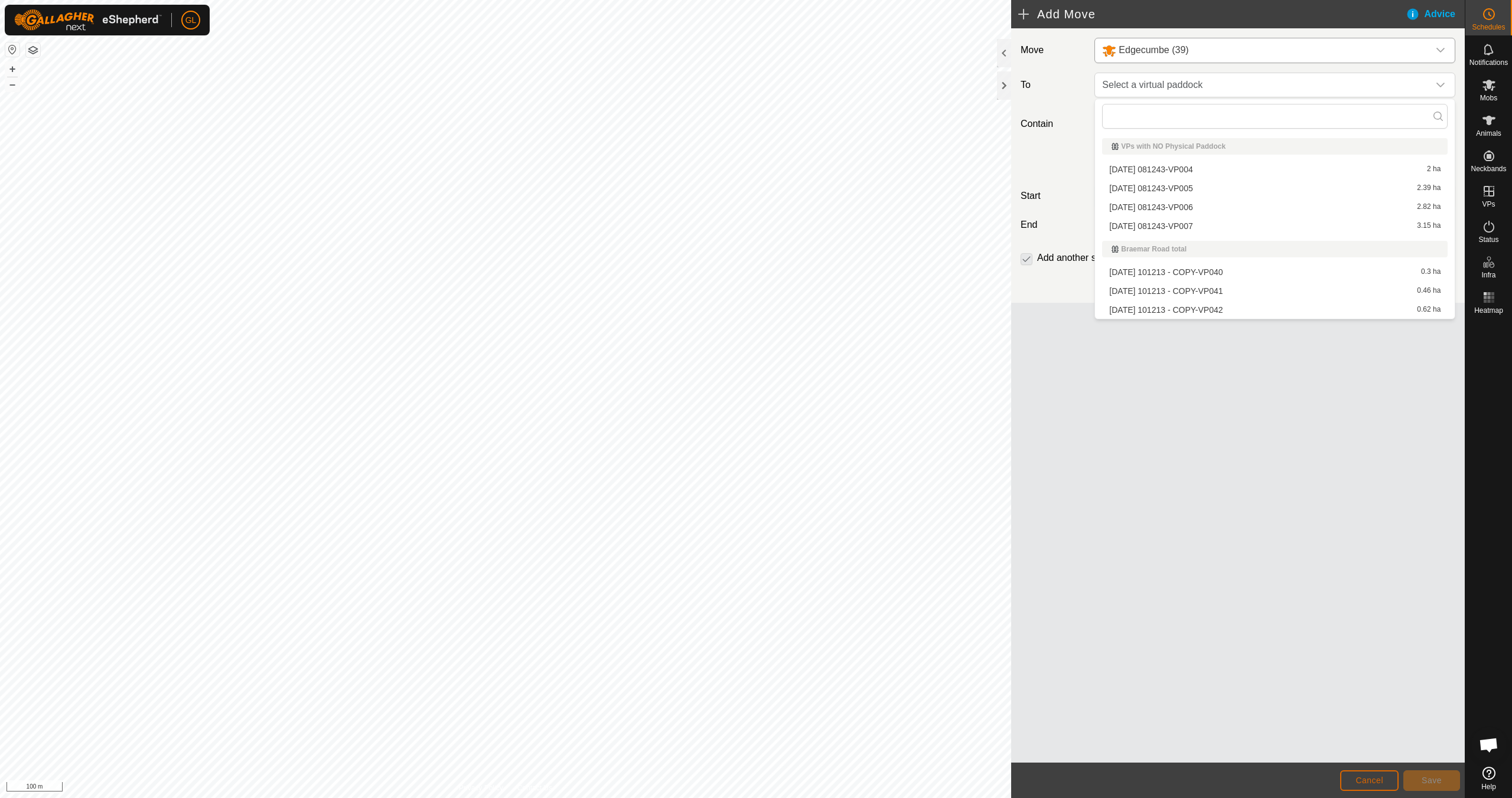
click at [1375, 781] on span "Cancel" at bounding box center [1369, 780] width 28 height 10
